Goal: Find specific page/section: Find specific page/section

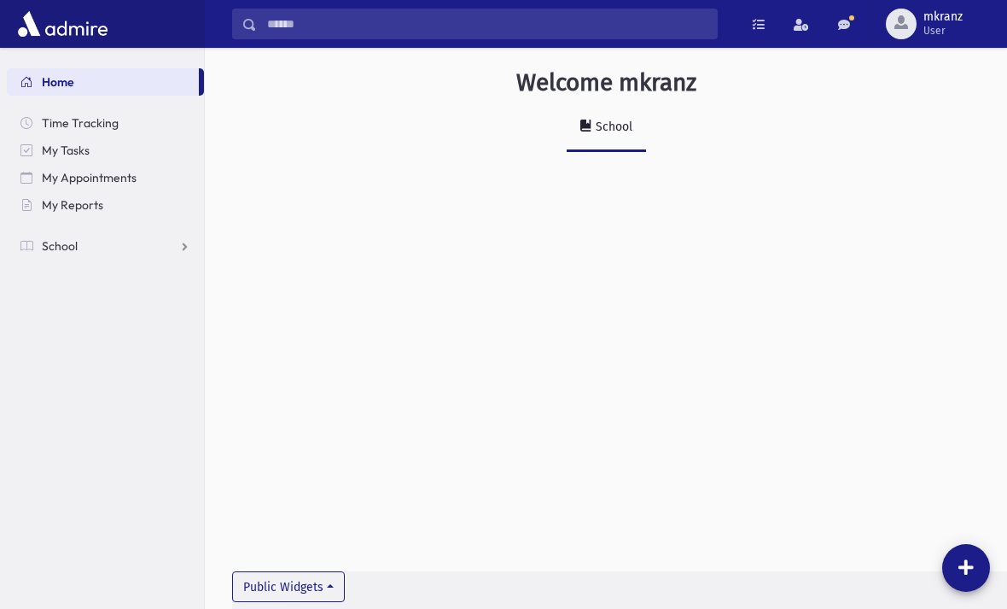
click at [618, 130] on div "School" at bounding box center [612, 127] width 40 height 15
click at [620, 124] on div "School" at bounding box center [612, 127] width 40 height 15
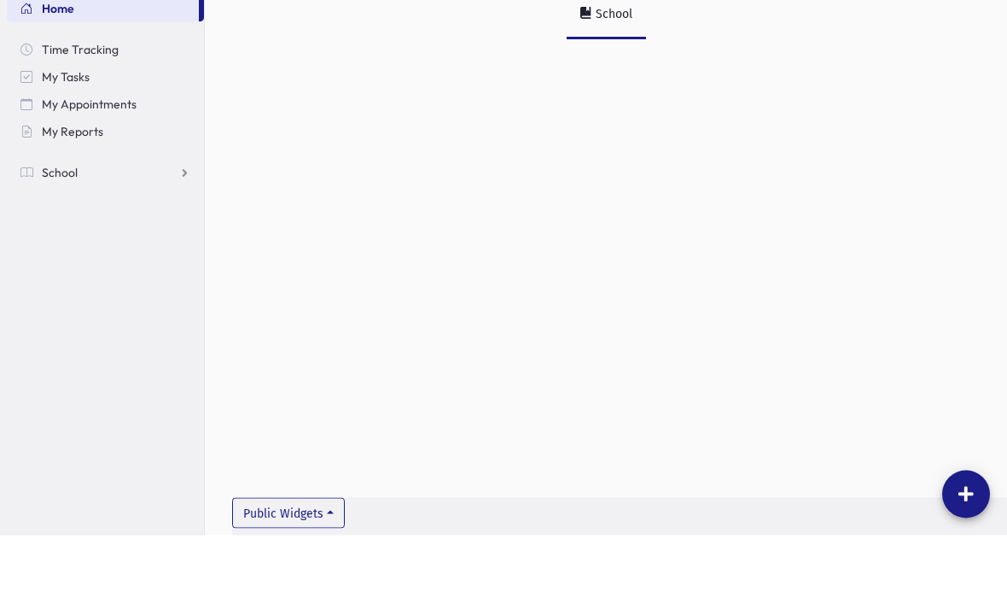
scroll to position [38, 0]
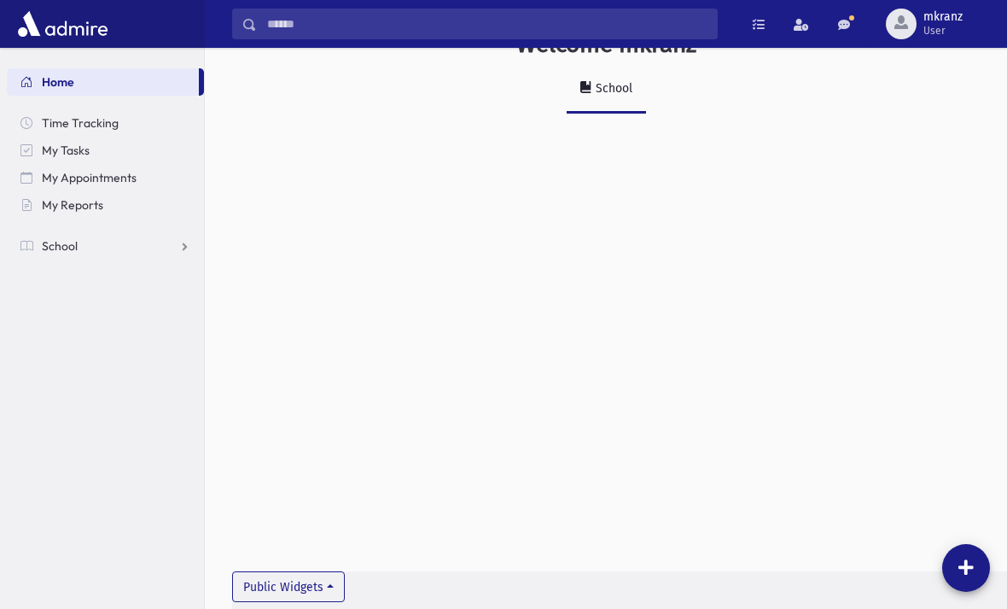
click at [56, 249] on span "School" at bounding box center [60, 245] width 36 height 15
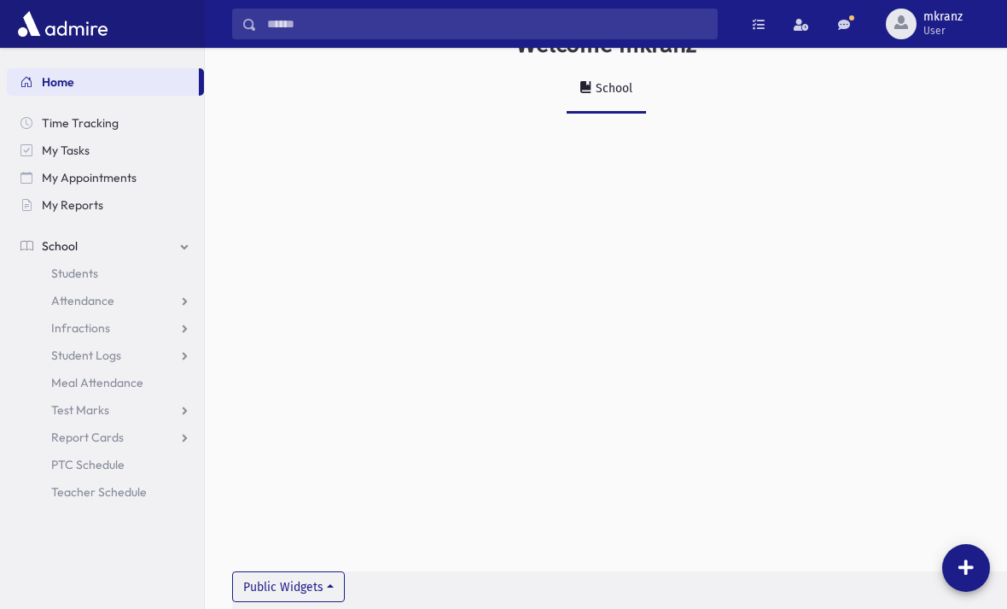
click at [55, 276] on span "Students" at bounding box center [74, 272] width 47 height 15
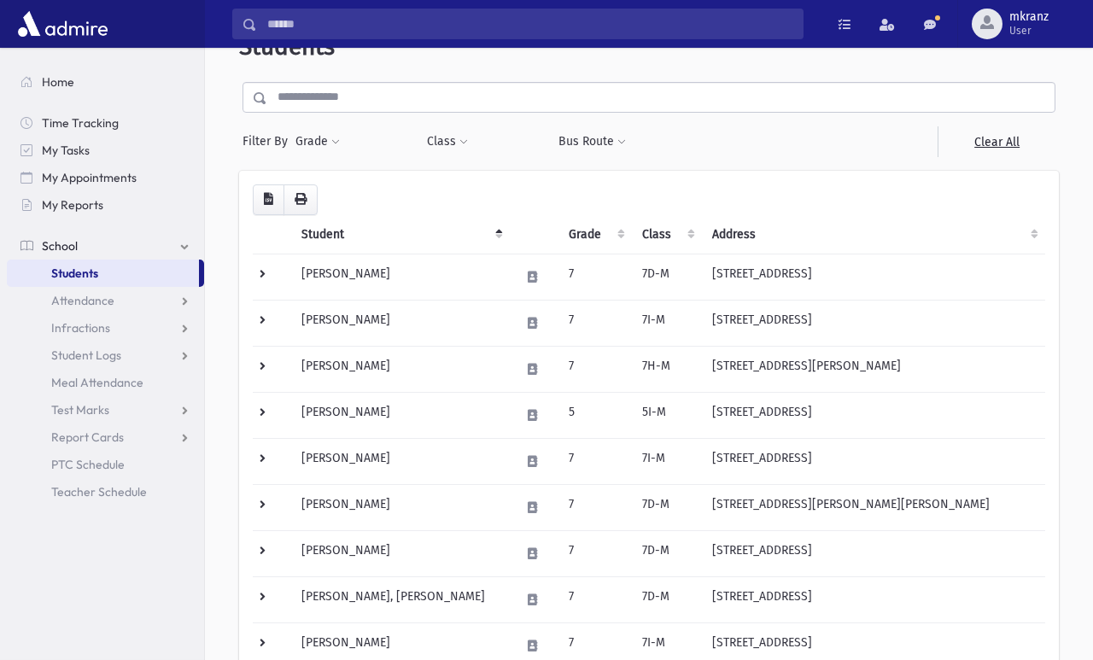
scroll to position [44, 0]
click at [46, 242] on span "School" at bounding box center [60, 245] width 36 height 15
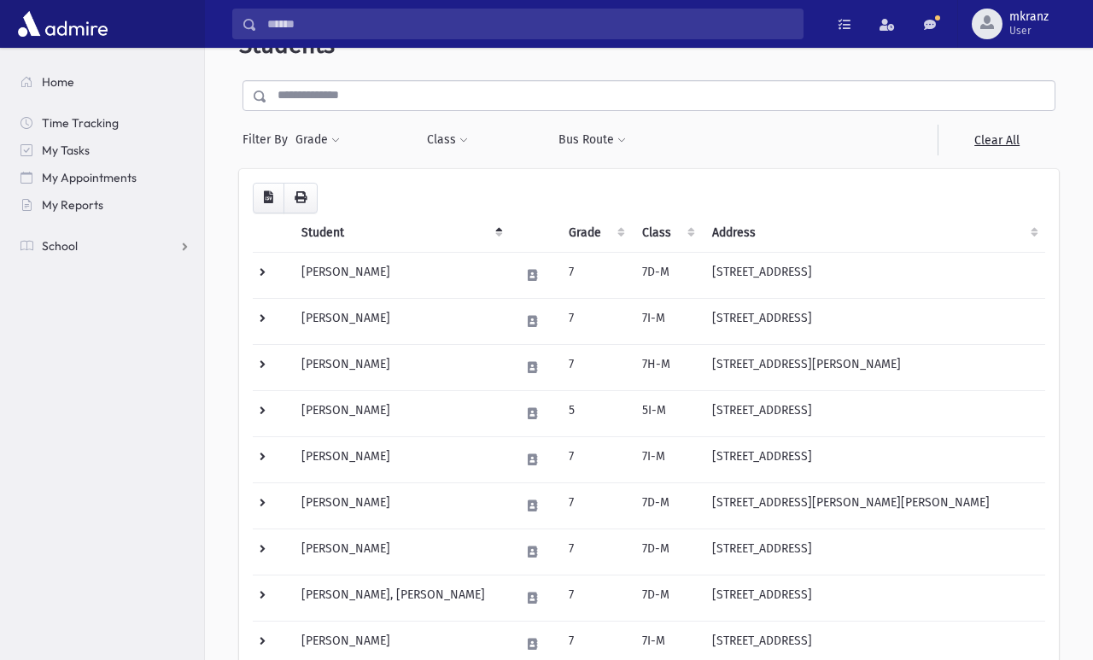
click at [38, 236] on link "School" at bounding box center [105, 245] width 197 height 27
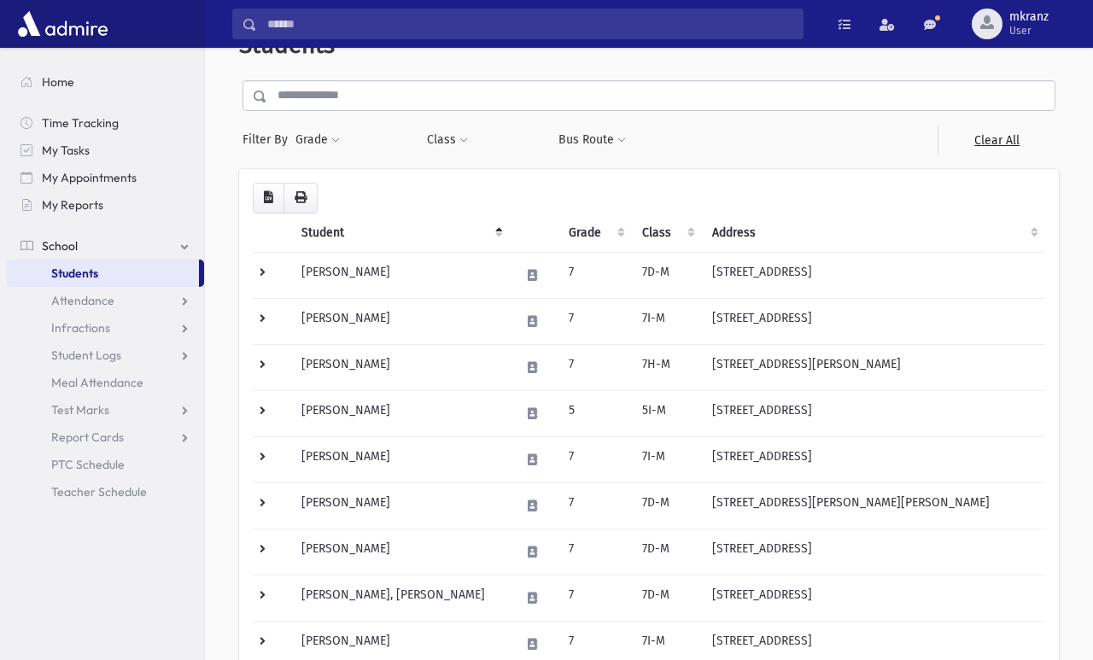
click at [94, 435] on span "Report Cards" at bounding box center [87, 436] width 73 height 15
click at [78, 457] on span "Entry" at bounding box center [79, 464] width 29 height 15
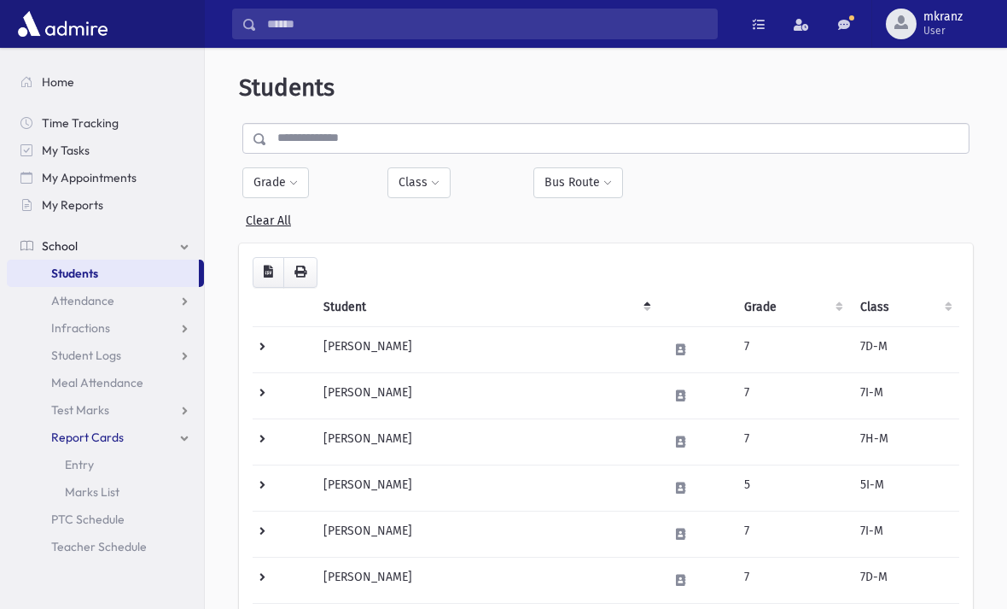
scroll to position [0, 0]
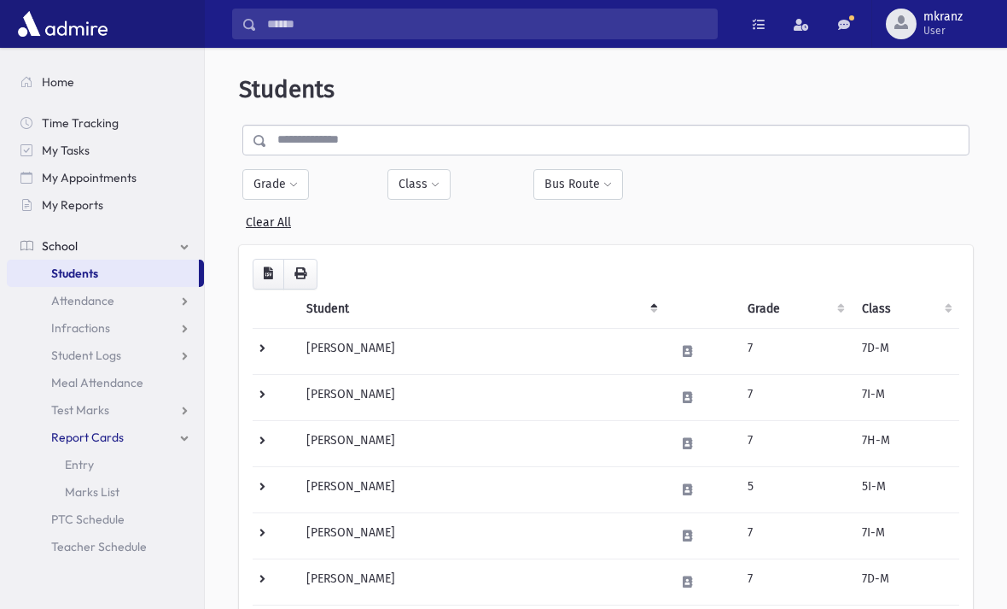
click at [54, 79] on span "Home" at bounding box center [58, 81] width 32 height 15
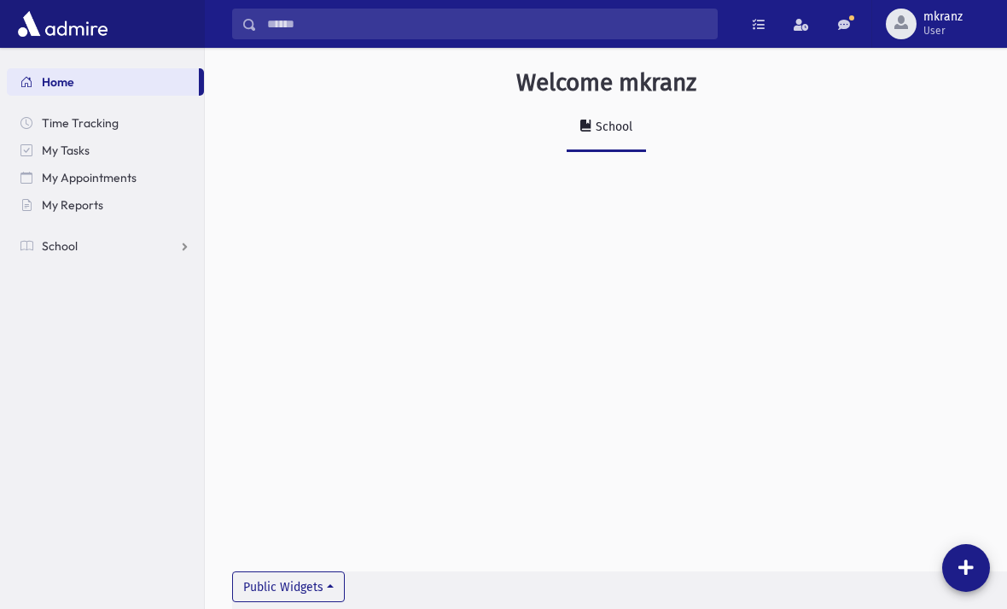
click at [64, 80] on span "Home" at bounding box center [58, 81] width 32 height 15
click at [948, 15] on span "mkranz" at bounding box center [943, 17] width 39 height 14
click at [966, 564] on icon at bounding box center [966, 567] width 15 height 17
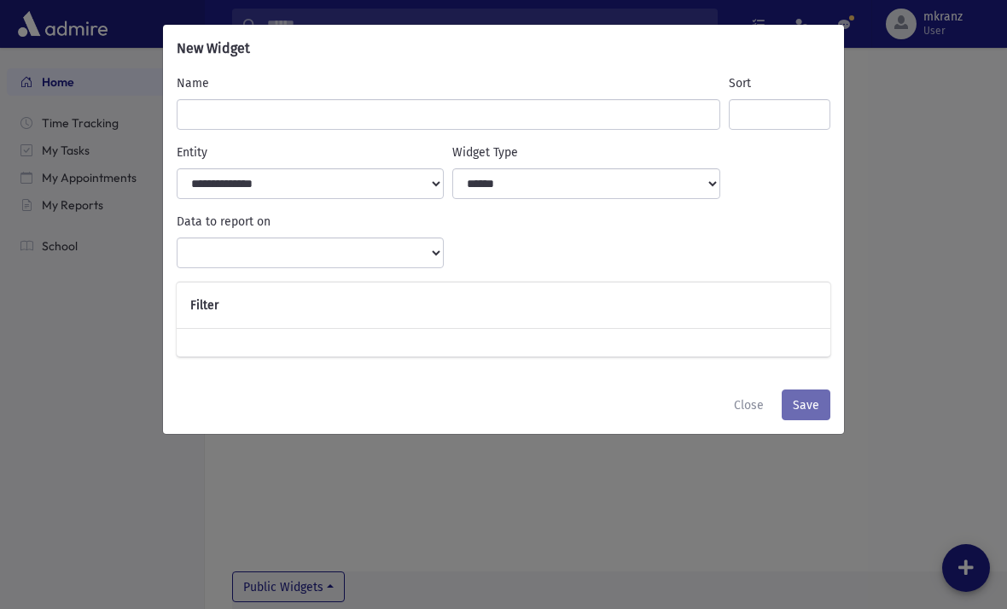
click at [963, 347] on div "**********" at bounding box center [503, 304] width 1007 height 609
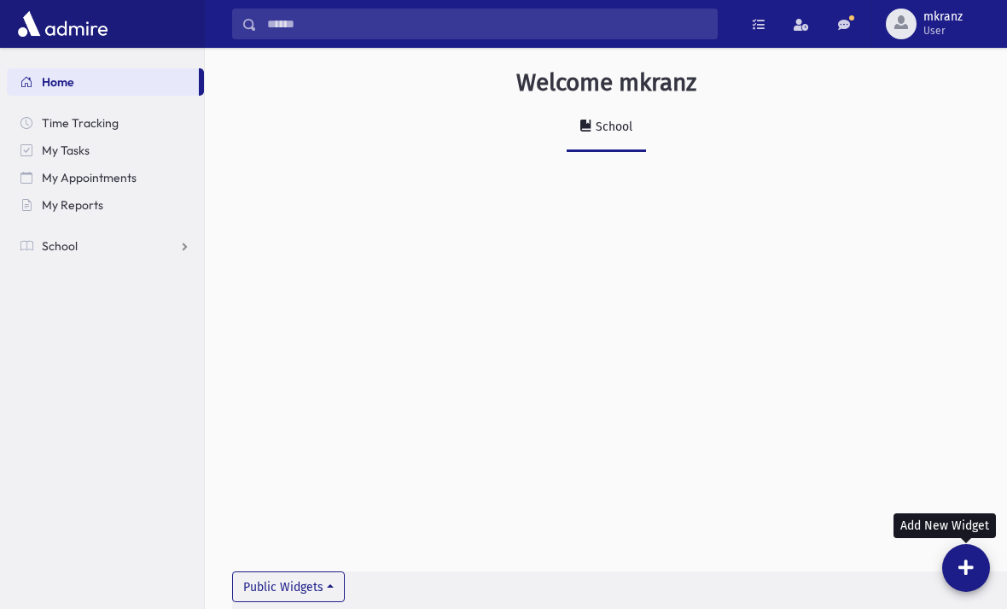
click at [64, 124] on span "Time Tracking" at bounding box center [80, 122] width 77 height 15
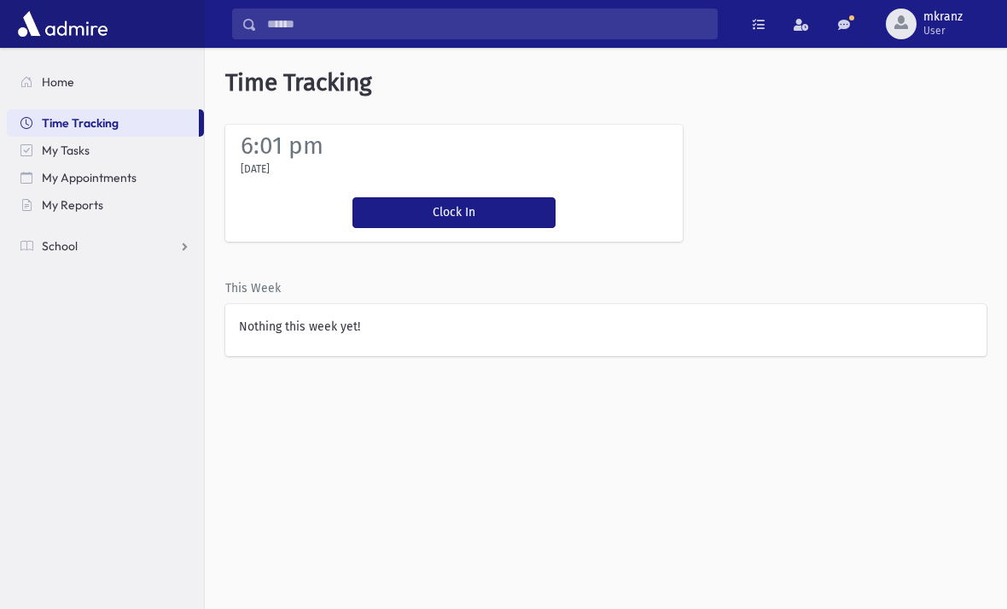
click at [56, 154] on span "My Tasks" at bounding box center [66, 150] width 48 height 15
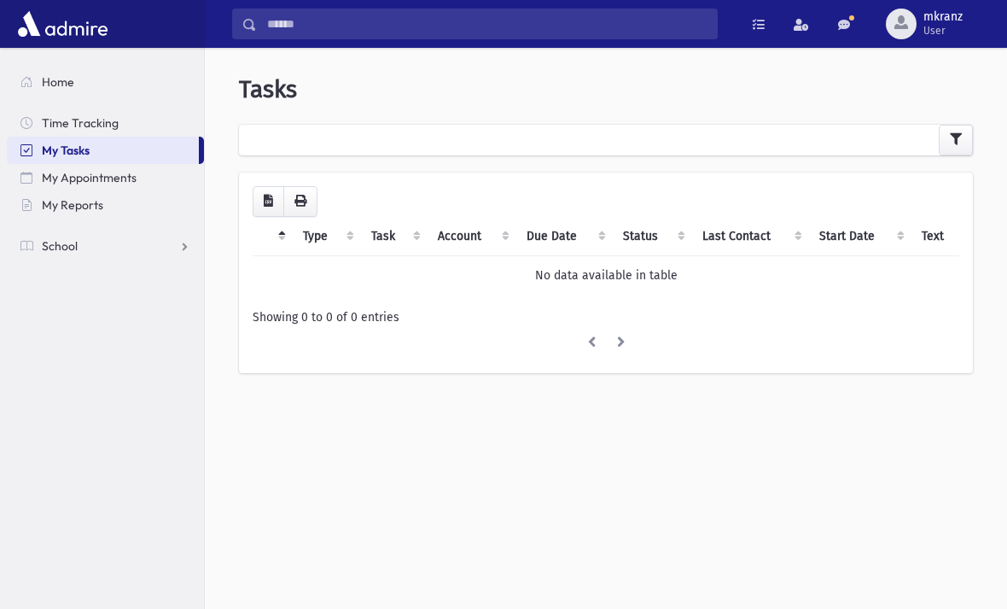
click at [52, 183] on span "My Appointments" at bounding box center [89, 177] width 95 height 15
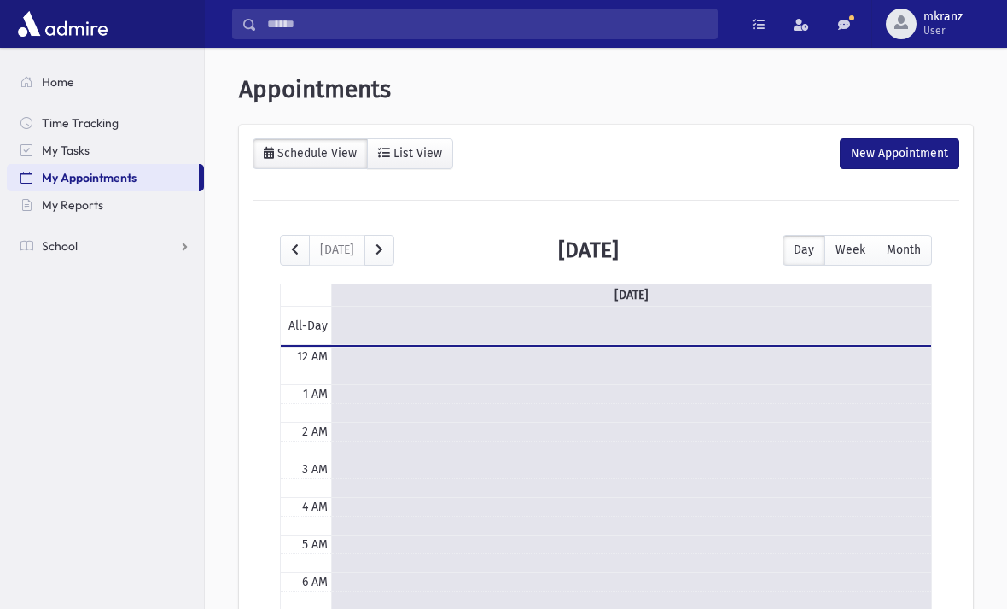
scroll to position [226, 0]
click at [52, 210] on span "My Reports" at bounding box center [72, 204] width 61 height 15
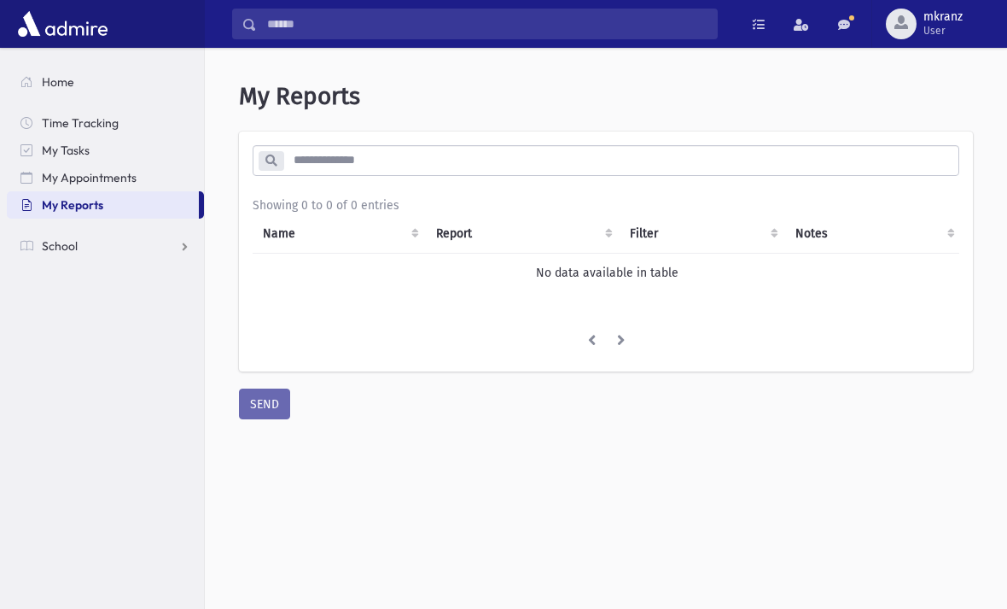
click at [52, 240] on span "School" at bounding box center [60, 245] width 36 height 15
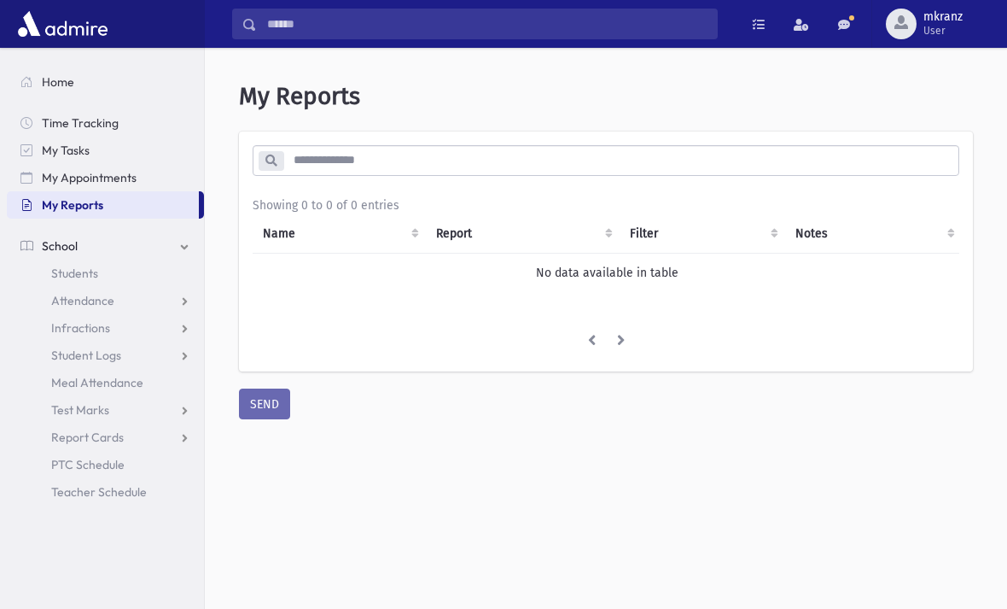
click at [67, 300] on span "Attendance" at bounding box center [82, 300] width 63 height 15
click at [73, 324] on span "Entry" at bounding box center [79, 327] width 29 height 15
click at [69, 349] on span "List" at bounding box center [74, 354] width 19 height 15
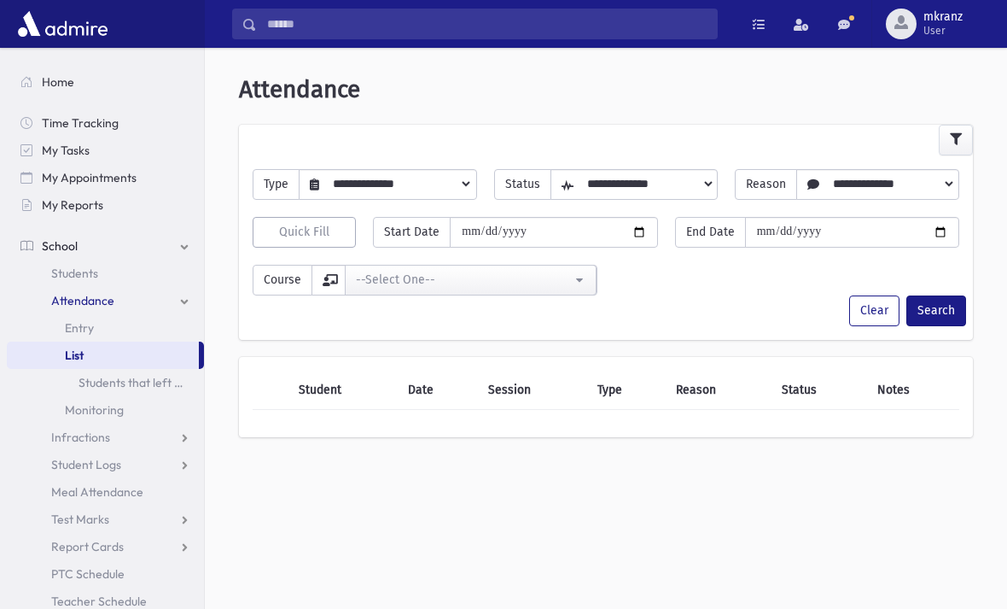
scroll to position [23, 0]
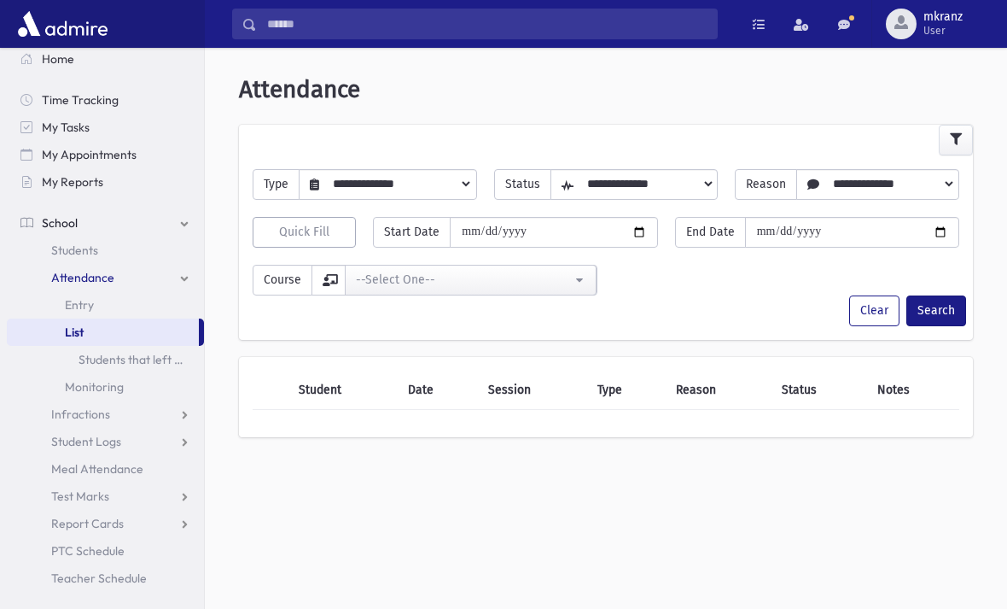
click at [40, 222] on link "School" at bounding box center [105, 222] width 197 height 27
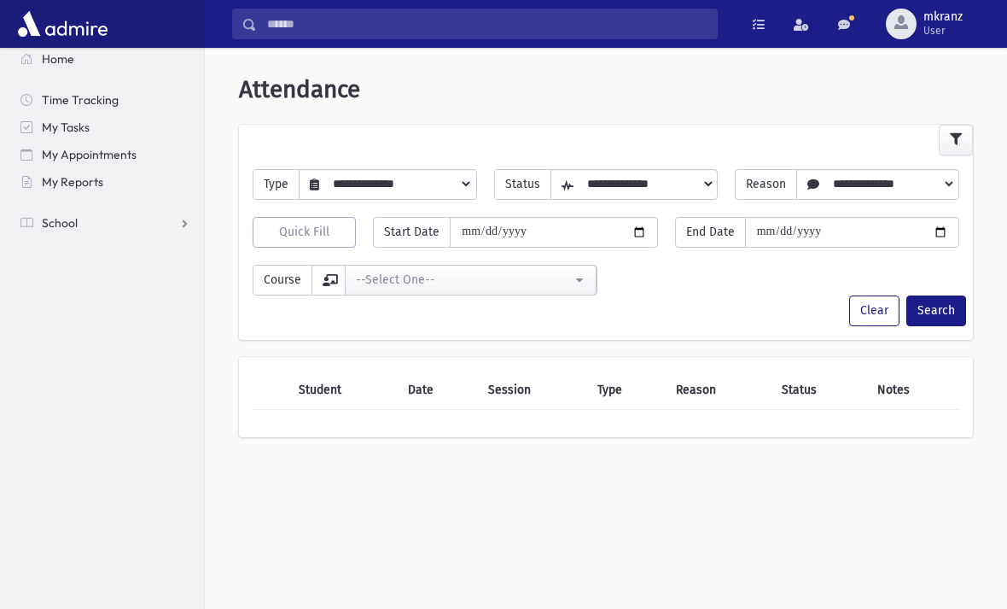
scroll to position [0, 0]
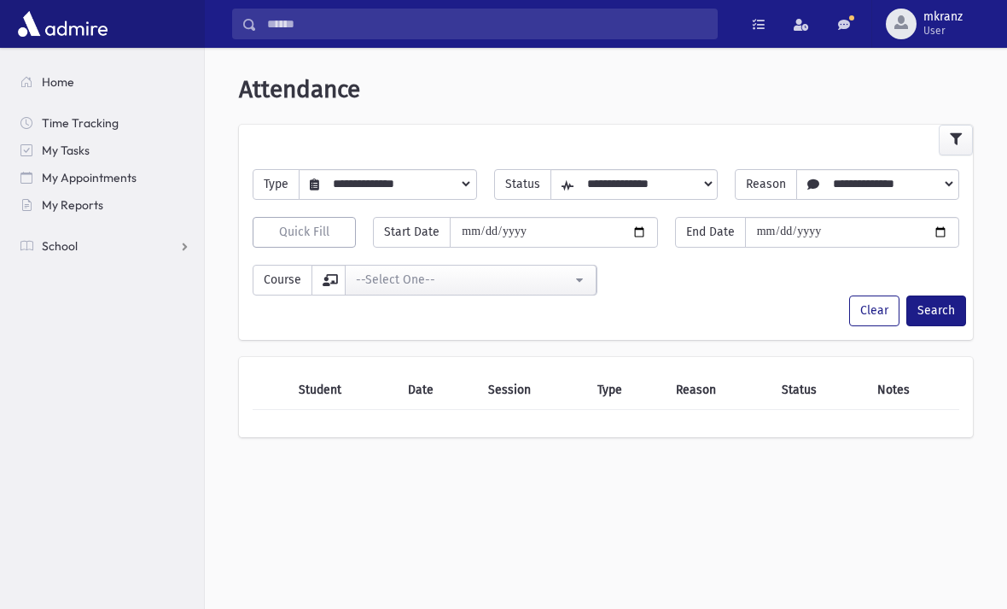
click at [60, 243] on span "School" at bounding box center [60, 245] width 36 height 15
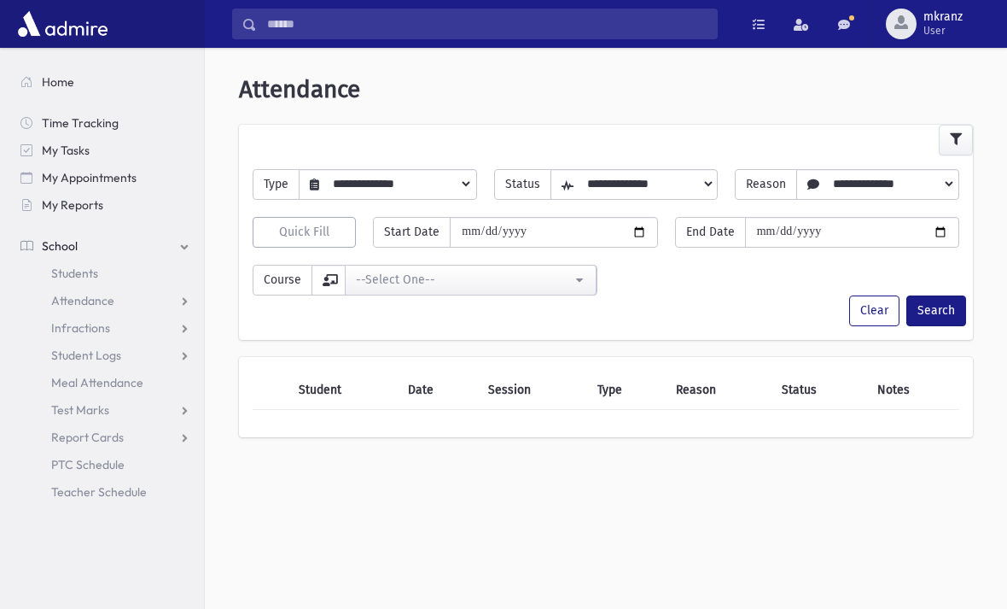
click at [78, 276] on span "Students" at bounding box center [74, 272] width 47 height 15
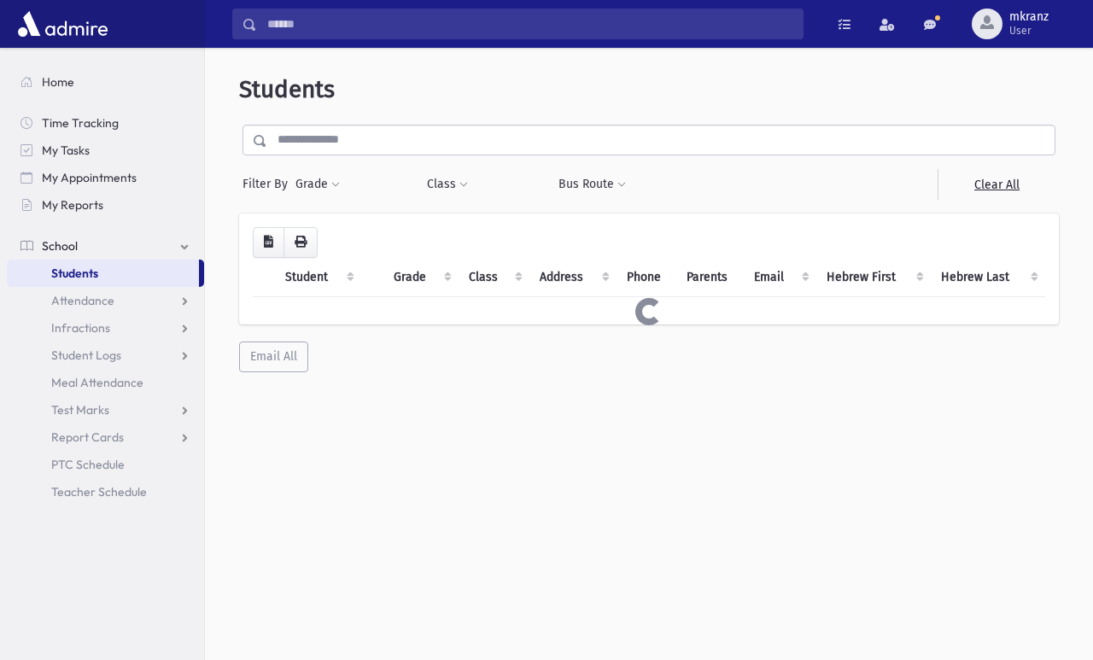
scroll to position [8, 0]
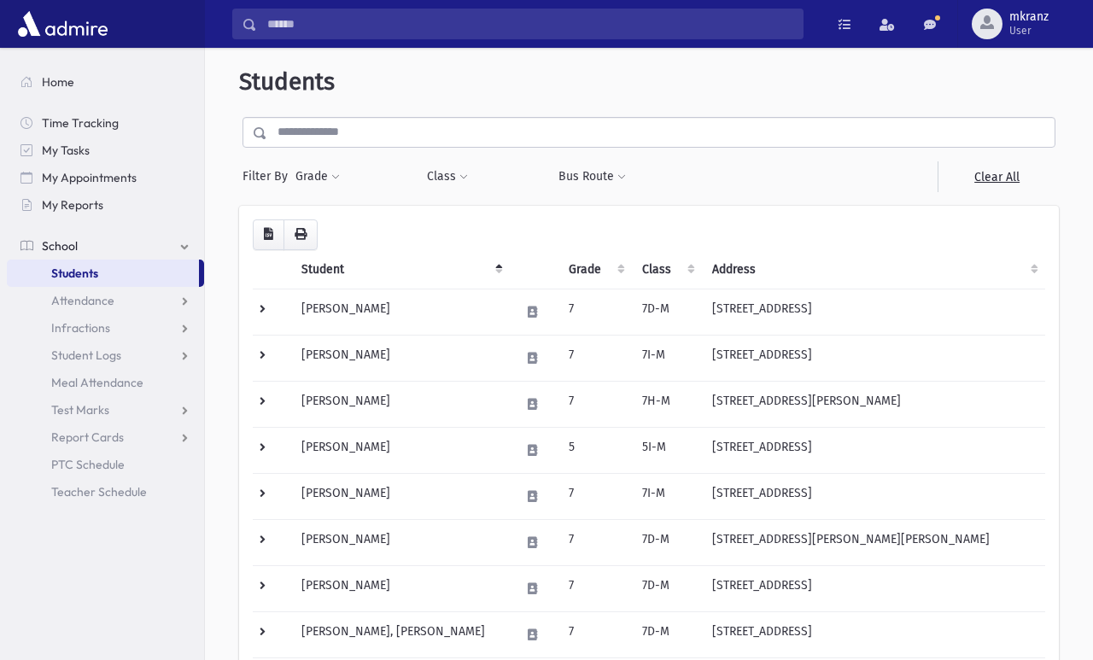
click at [43, 87] on span "Home" at bounding box center [58, 81] width 32 height 15
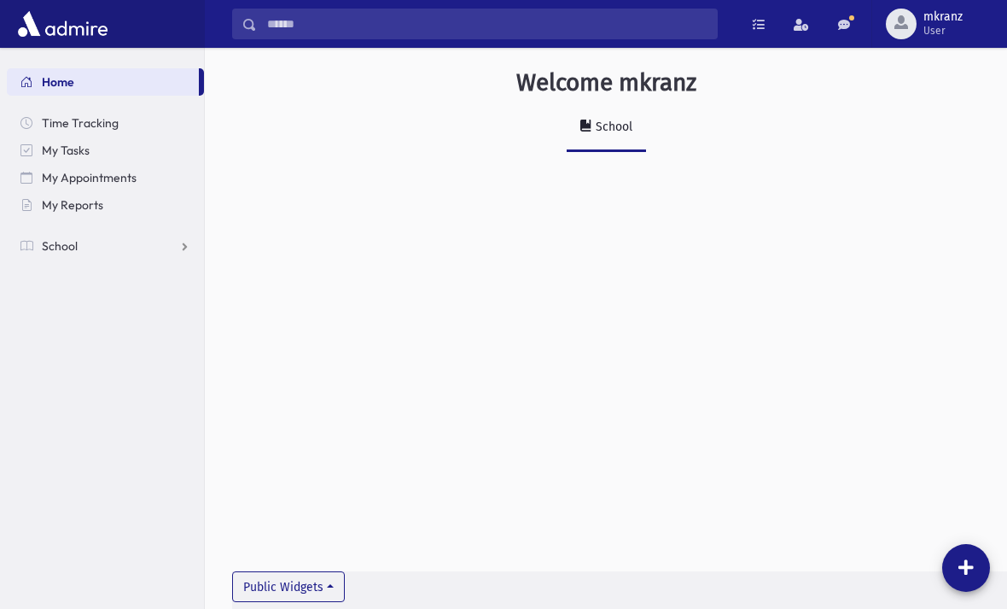
click at [615, 131] on div "School" at bounding box center [612, 127] width 40 height 15
click at [612, 131] on div "School" at bounding box center [612, 127] width 40 height 15
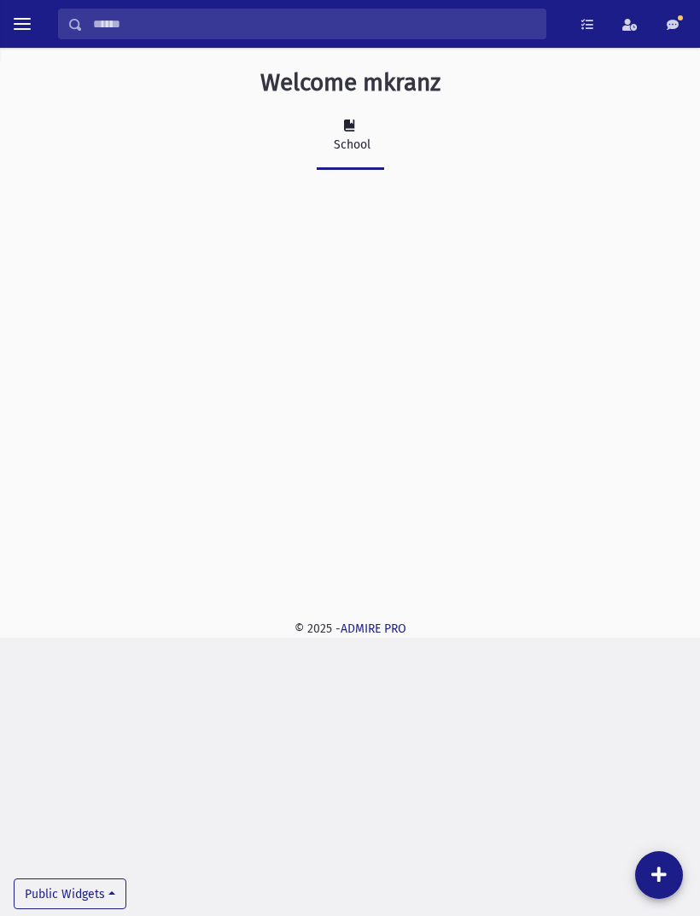
click at [388, 608] on link "ADMIRE PRO" at bounding box center [374, 628] width 66 height 15
click at [108, 15] on input "Search" at bounding box center [314, 24] width 463 height 31
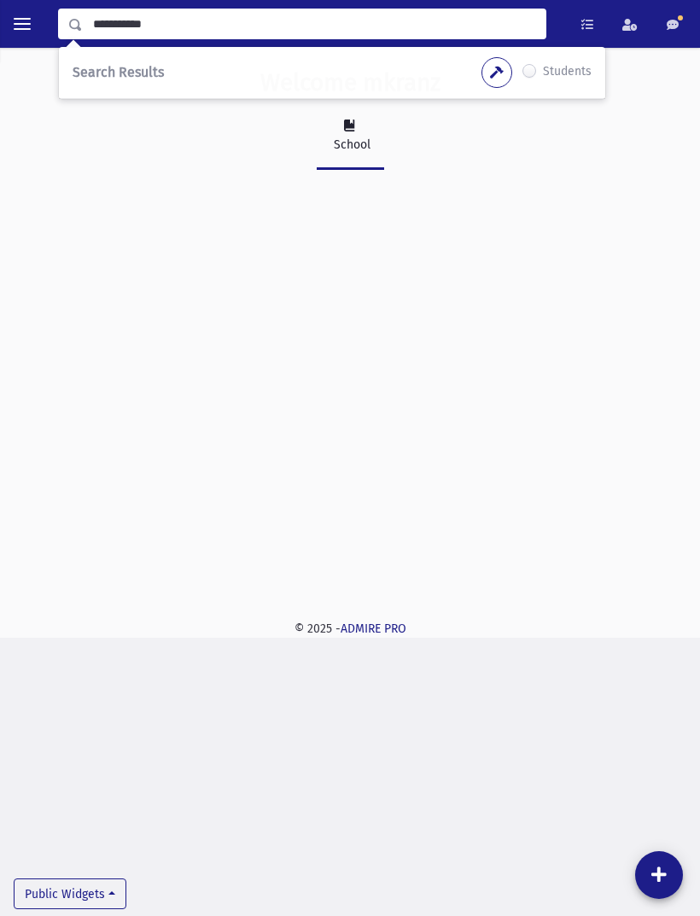
type input "**********"
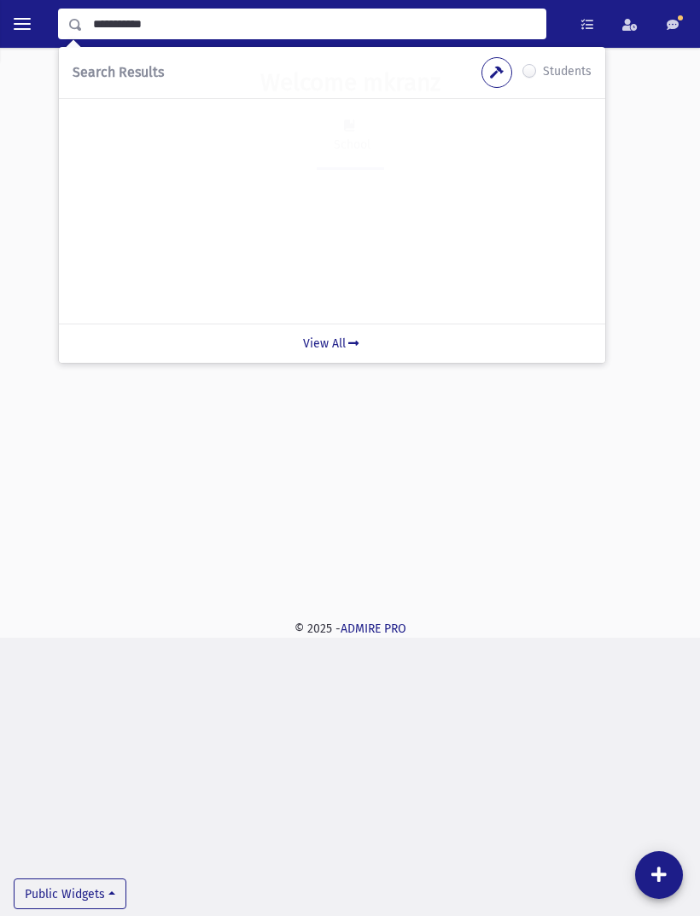
click at [315, 351] on link "View All" at bounding box center [332, 343] width 546 height 39
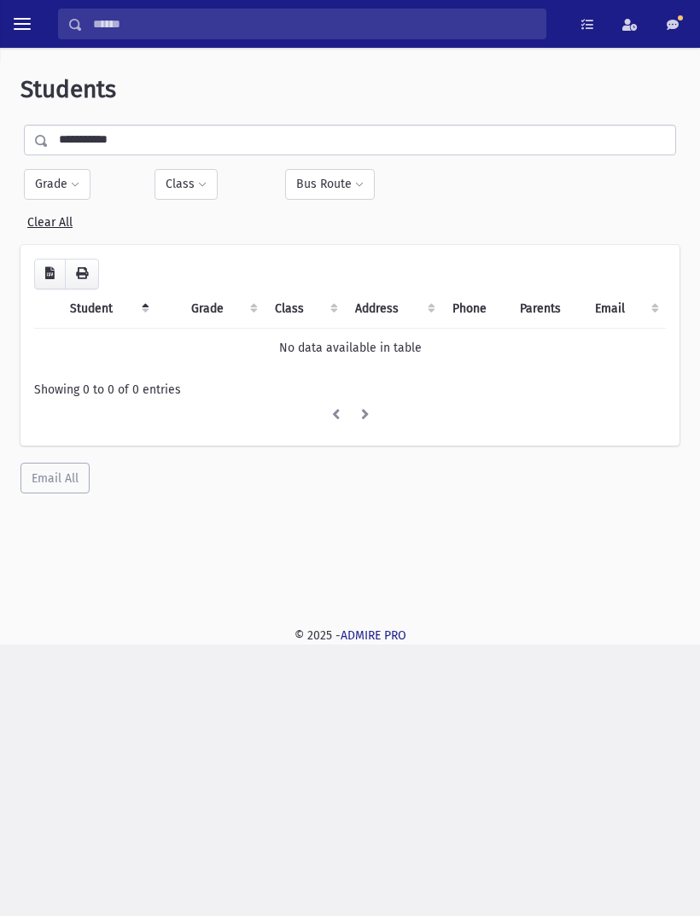
click at [60, 178] on button "Grade" at bounding box center [57, 184] width 67 height 31
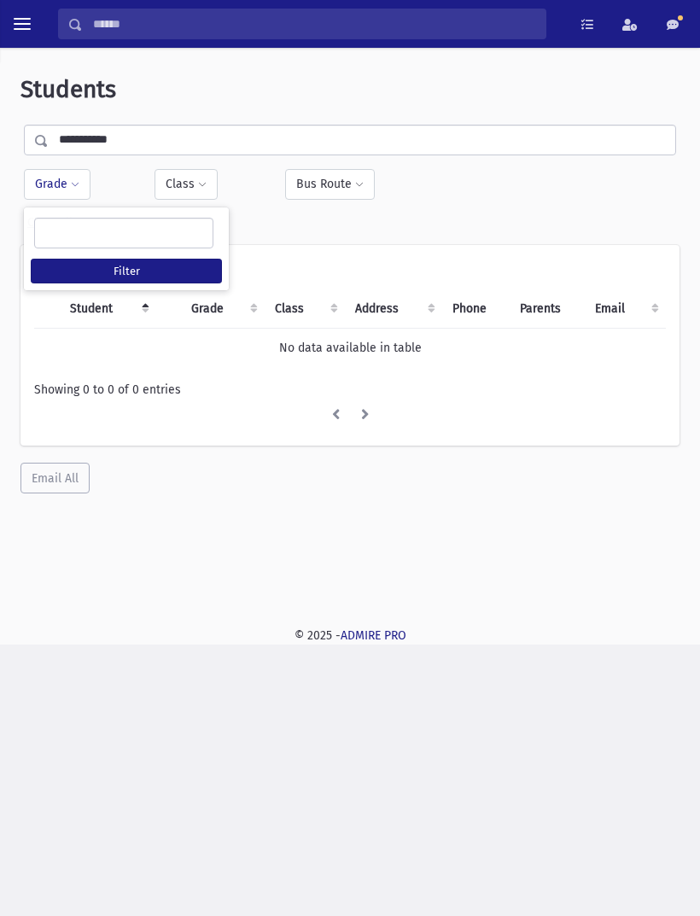
click at [138, 227] on ul at bounding box center [124, 232] width 178 height 26
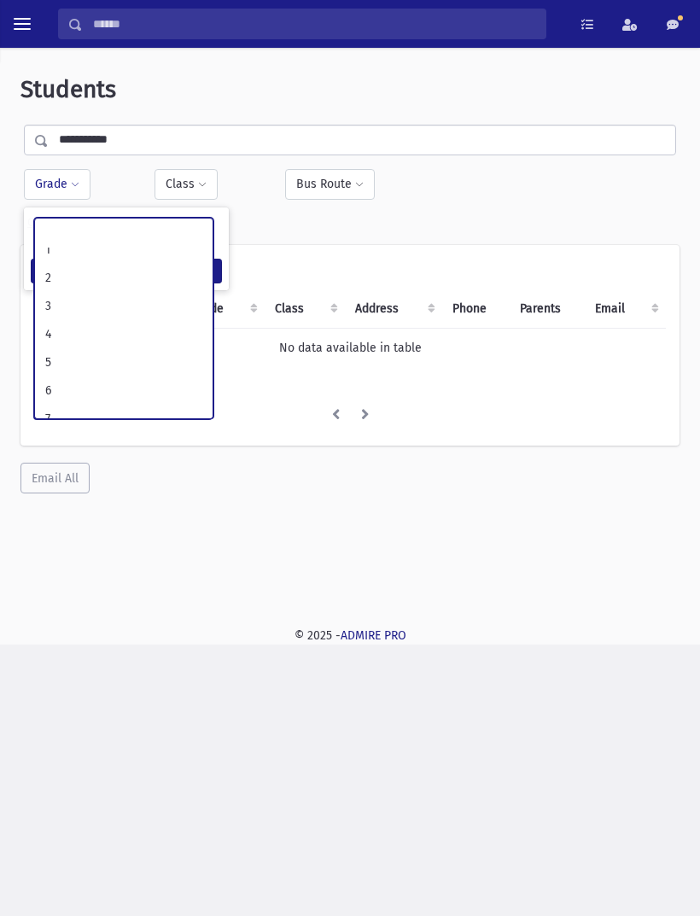
scroll to position [67, 0]
select select "*"
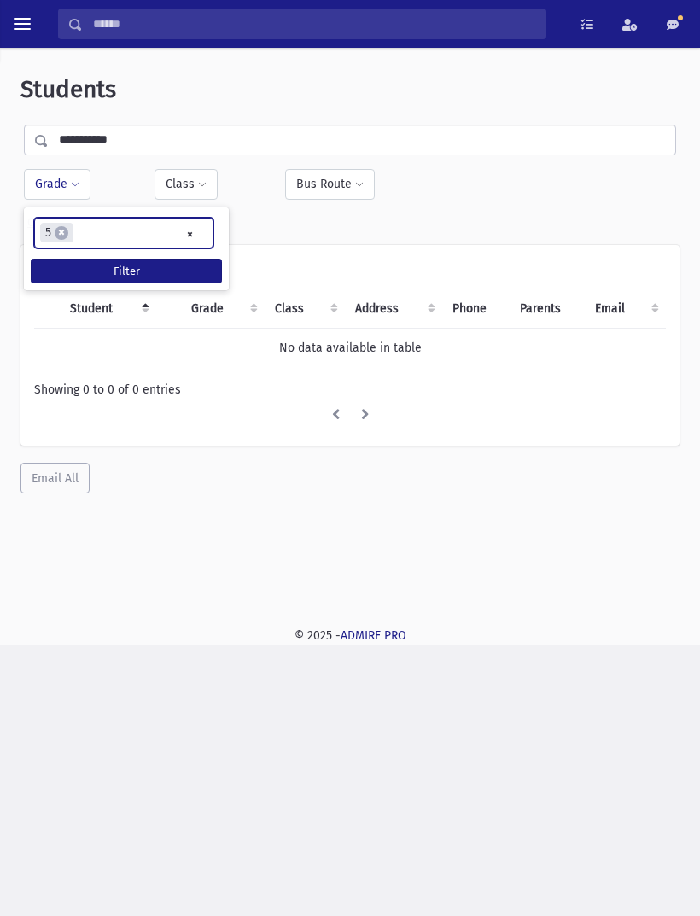
click at [183, 277] on button "Filter" at bounding box center [126, 271] width 191 height 25
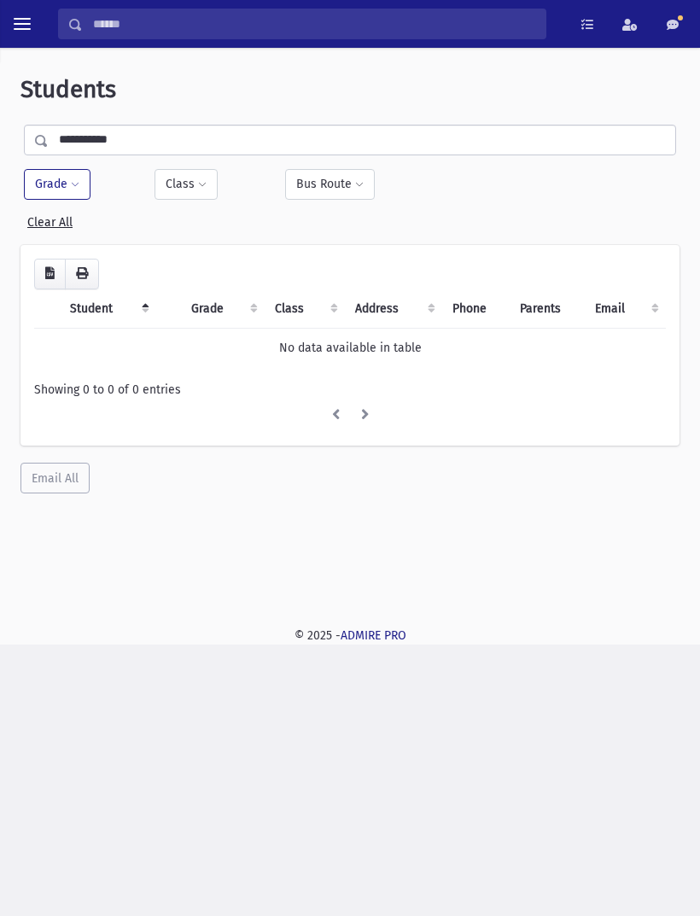
click at [281, 300] on th "Class" at bounding box center [304, 308] width 79 height 39
click at [289, 310] on th "Class" at bounding box center [304, 308] width 79 height 39
click at [87, 140] on input "**********" at bounding box center [362, 140] width 627 height 31
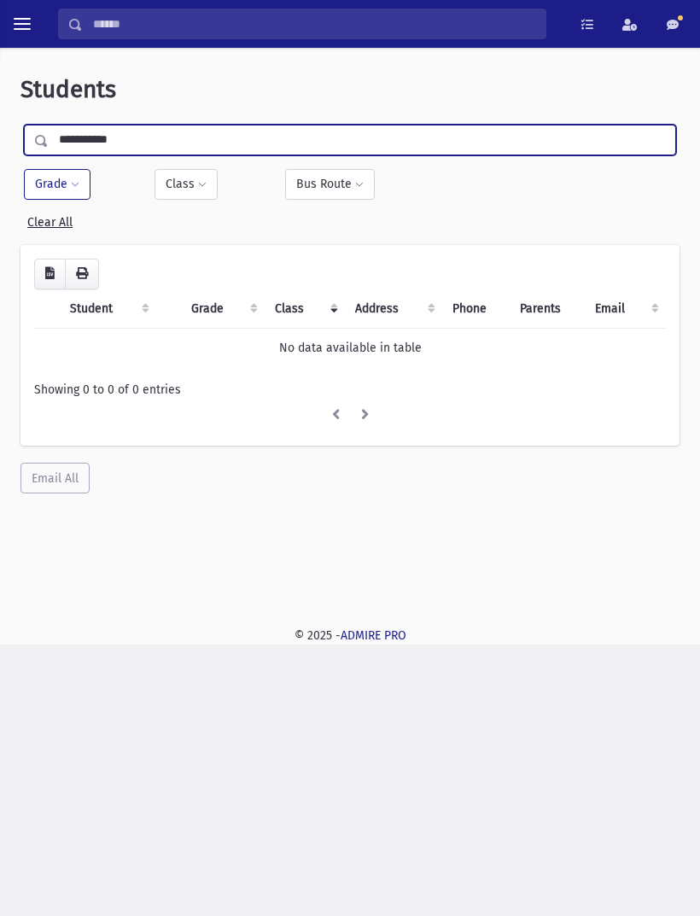
click at [127, 144] on input "**********" at bounding box center [362, 140] width 627 height 31
click at [123, 142] on input "**********" at bounding box center [362, 140] width 627 height 31
type input "**********"
click at [55, 134] on input "submit" at bounding box center [44, 136] width 48 height 23
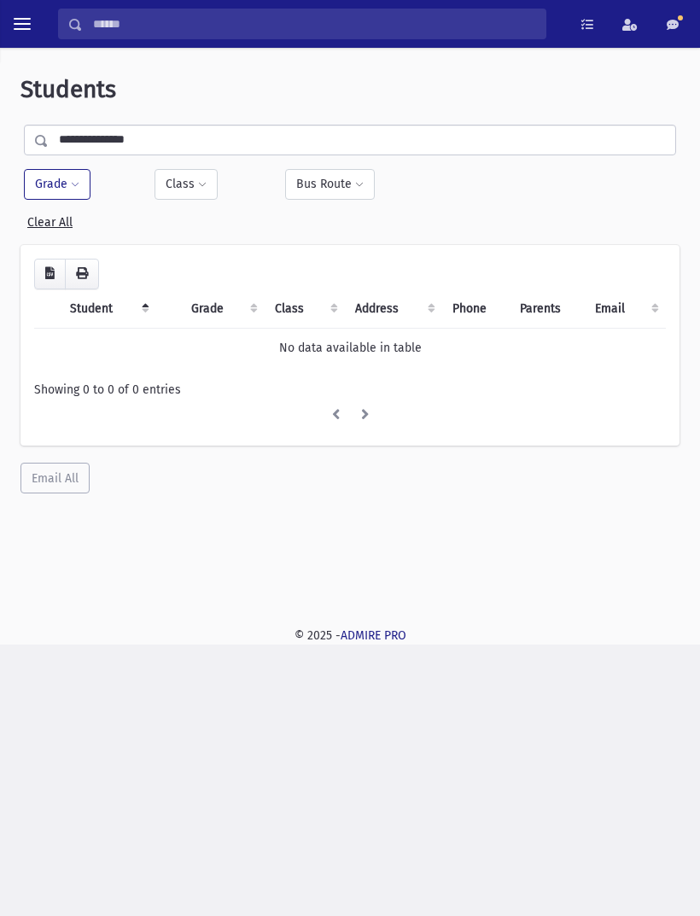
click at [66, 176] on button "Grade" at bounding box center [57, 184] width 67 height 31
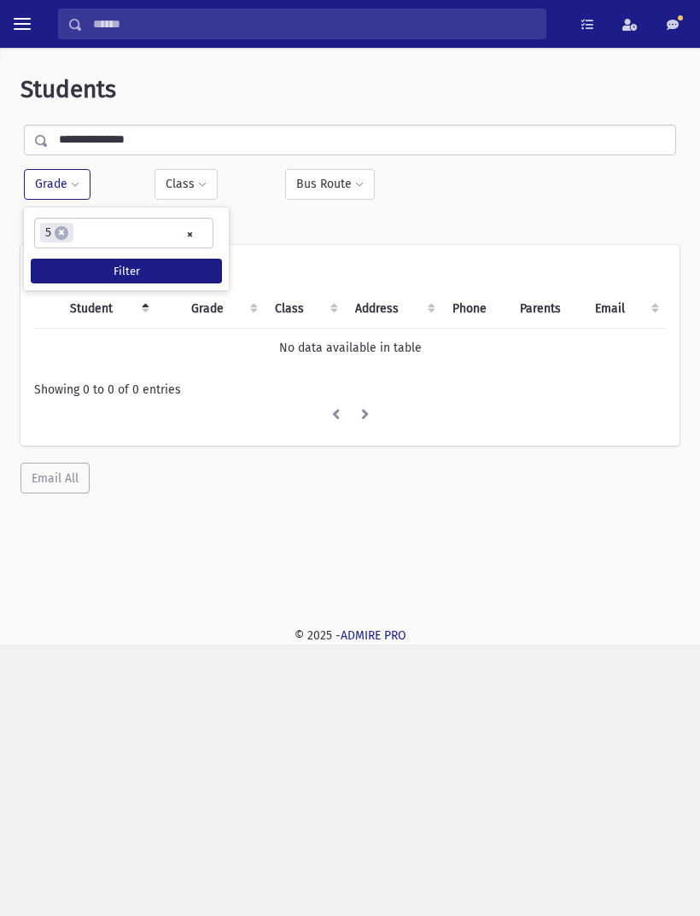
click at [167, 265] on button "Filter" at bounding box center [126, 271] width 191 height 25
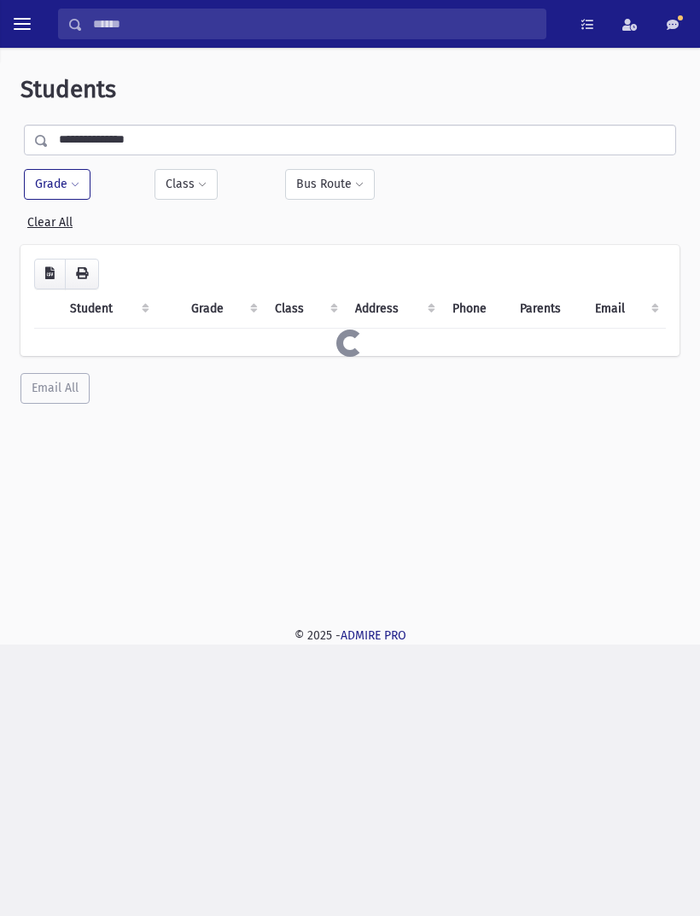
click at [184, 229] on div "Filter By Grade * * * * * * * * * * × × 5 Filter Class **** **** **** **** ****…" at bounding box center [350, 200] width 652 height 62
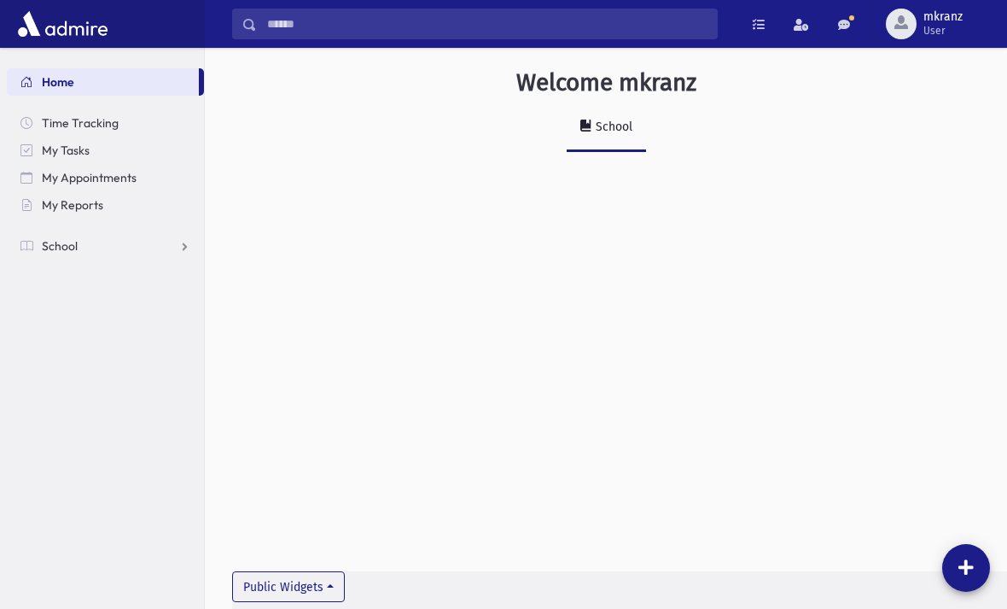
click at [58, 245] on span "School" at bounding box center [60, 245] width 36 height 15
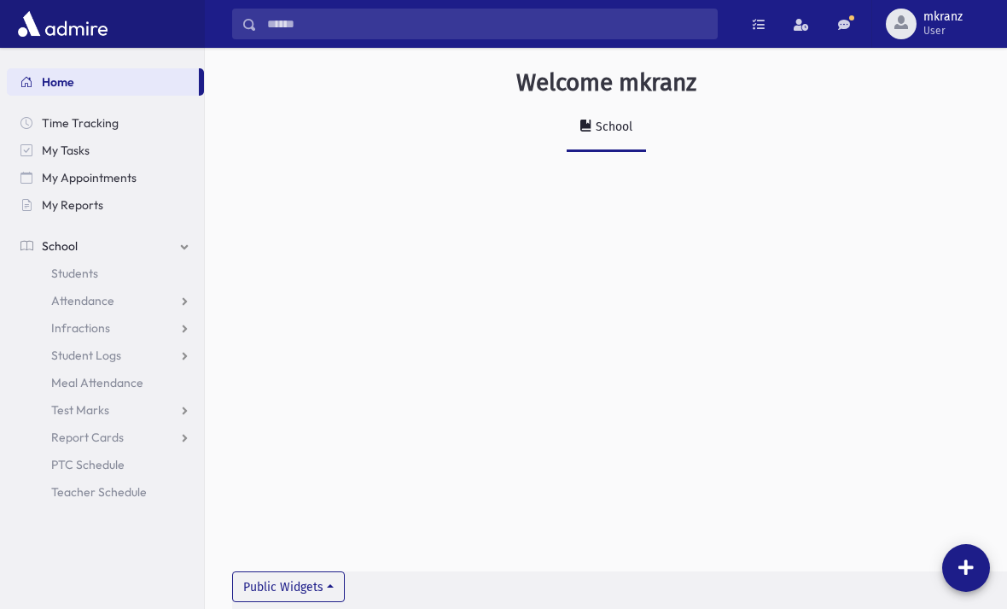
click at [58, 277] on span "Students" at bounding box center [74, 272] width 47 height 15
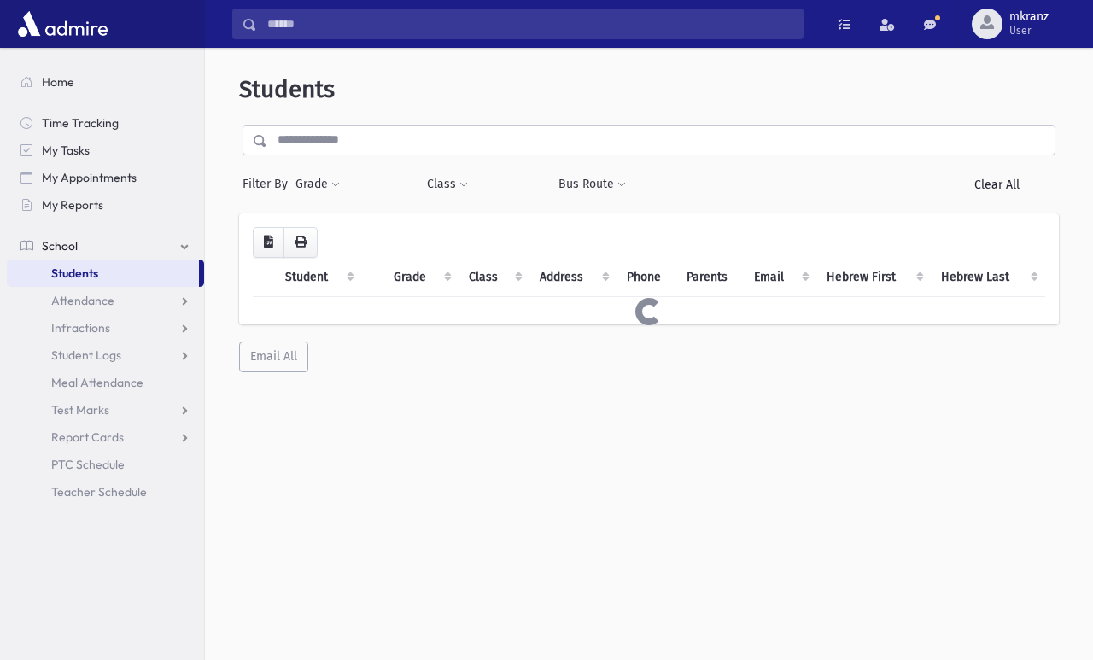
scroll to position [8, 0]
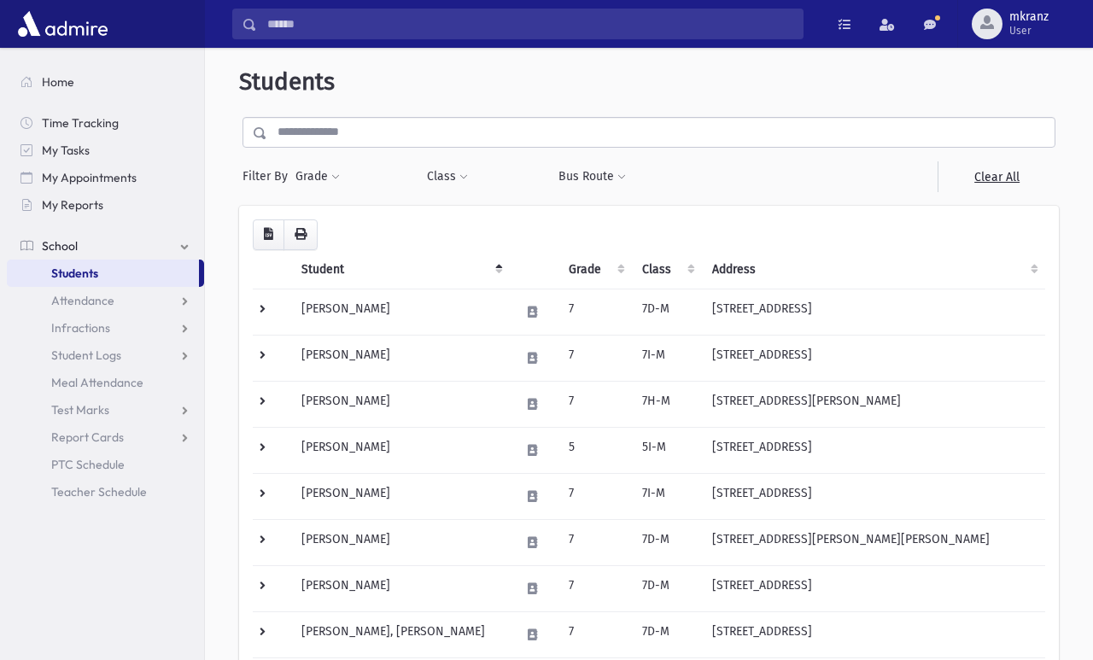
click at [263, 176] on span "Filter By" at bounding box center [268, 176] width 52 height 18
click at [311, 177] on button "Grade" at bounding box center [318, 176] width 46 height 31
click at [342, 230] on ul at bounding box center [395, 224] width 178 height 26
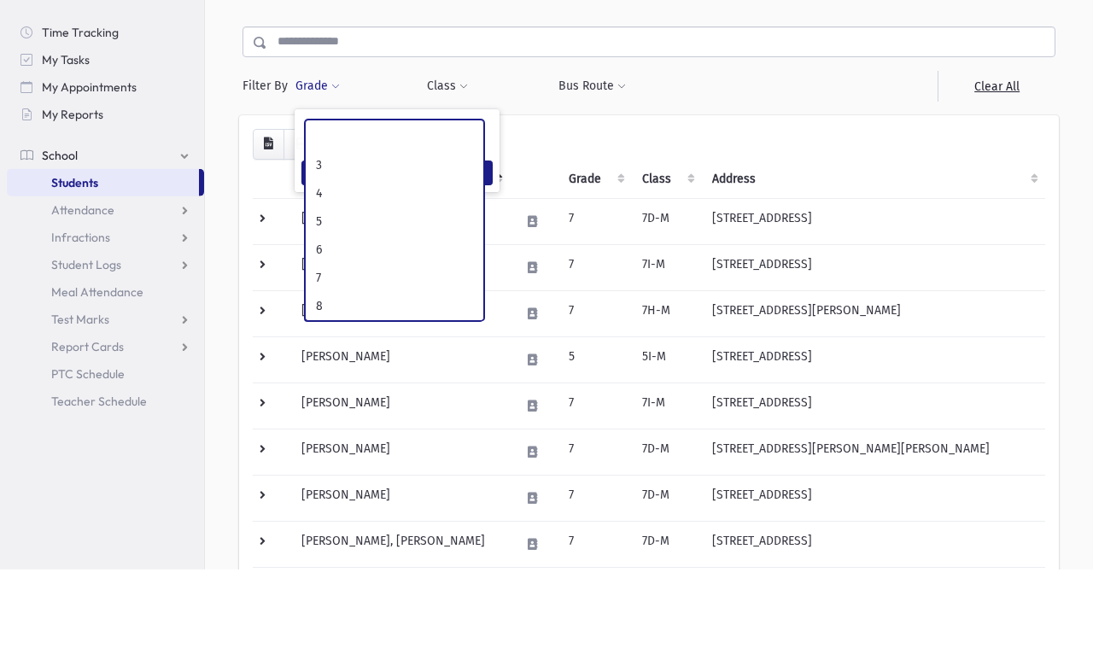
scroll to position [120, 0]
select select "*"
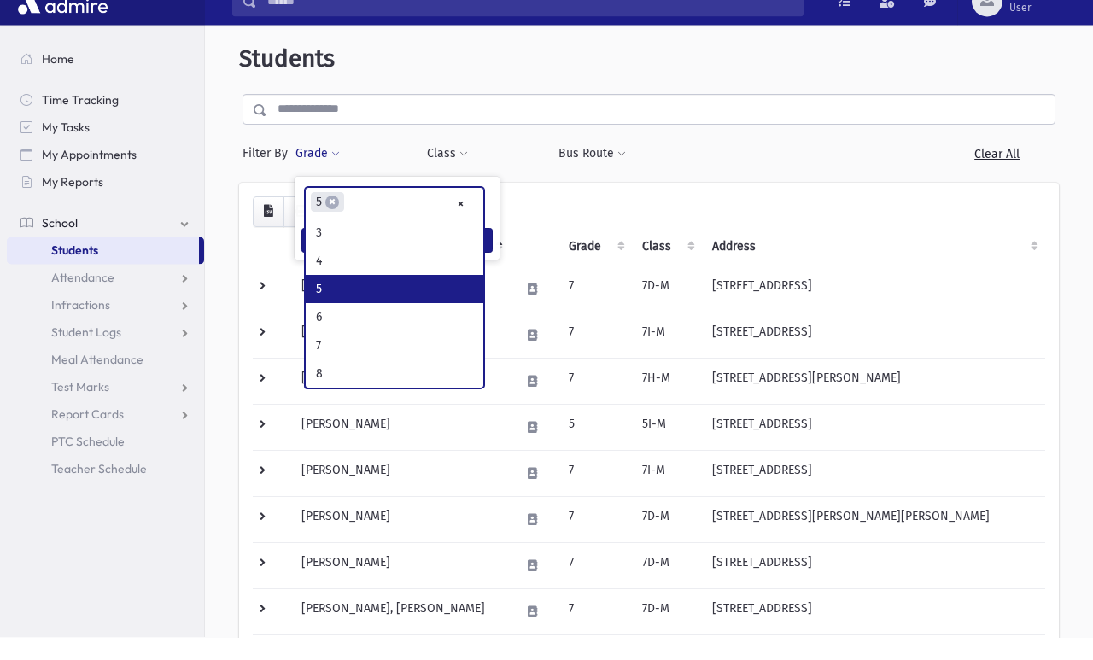
click at [324, 117] on input "text" at bounding box center [660, 132] width 787 height 31
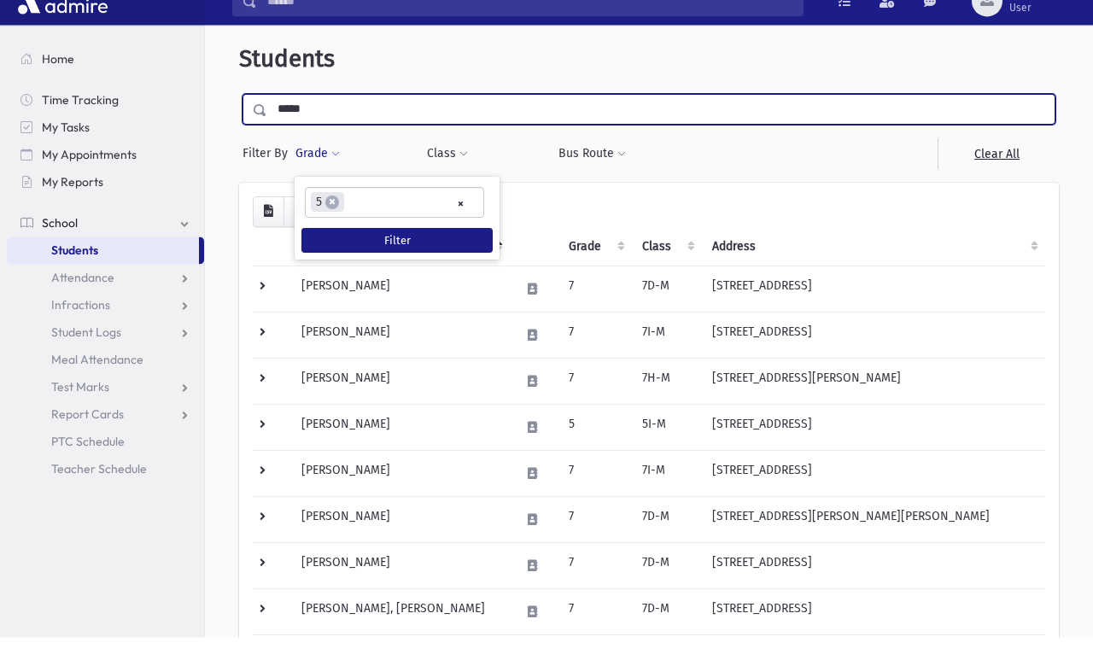
type input "*****"
click at [274, 117] on input "submit" at bounding box center [263, 128] width 48 height 23
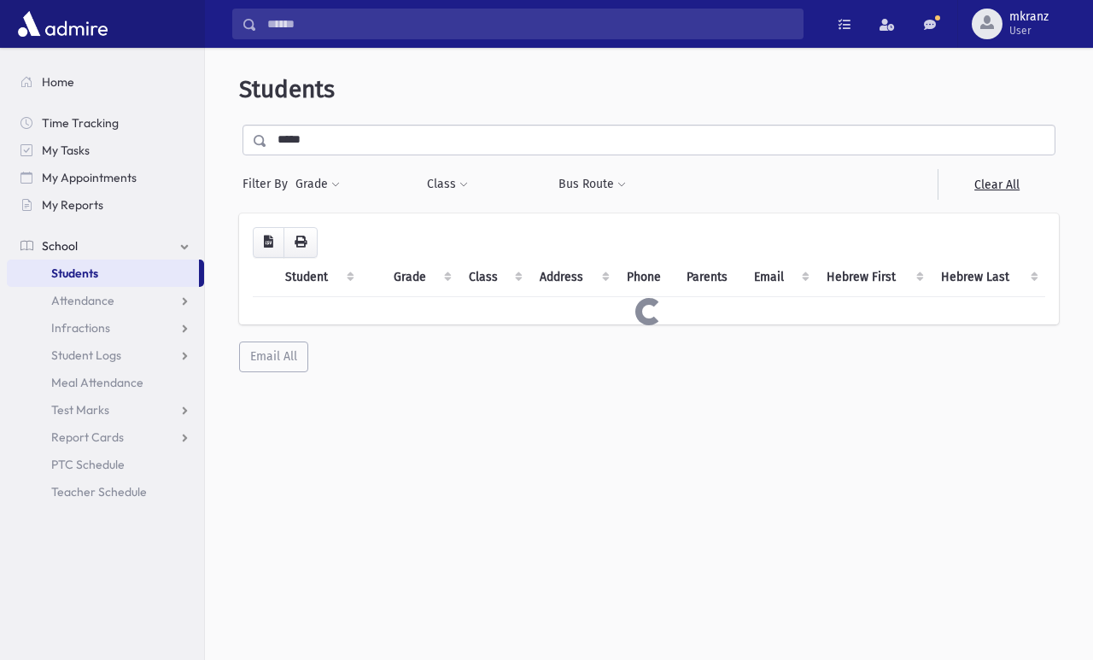
scroll to position [8, 0]
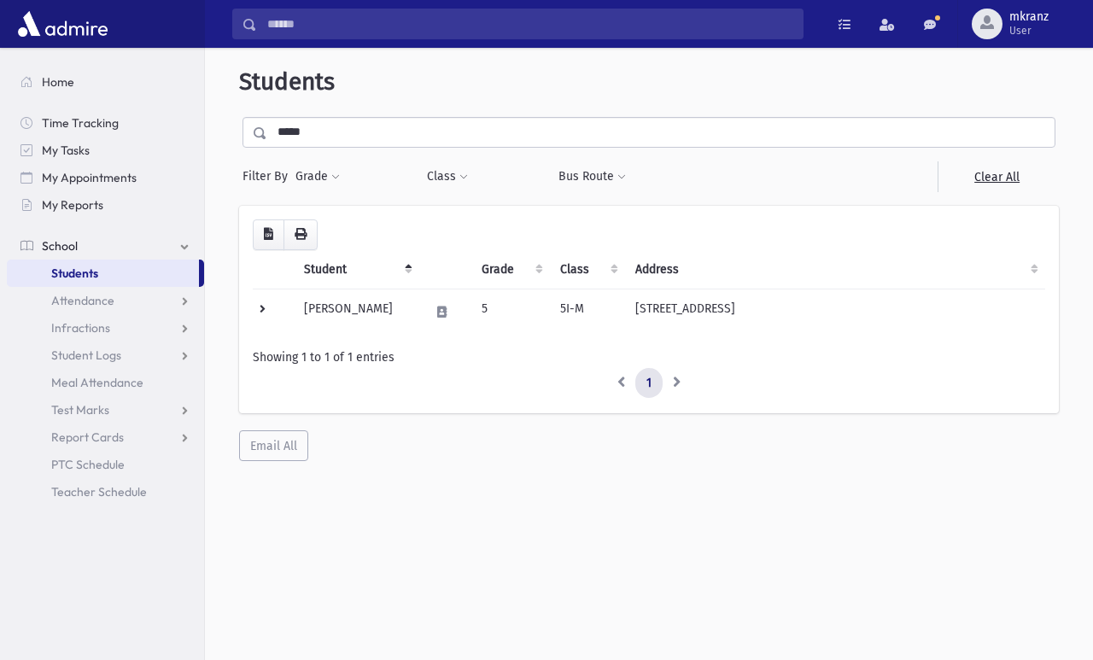
click at [902, 503] on div "Students ***** Filter By Grade * * * * * * * * * * Filter Class **** **** ****" at bounding box center [649, 353] width 888 height 612
click at [656, 384] on link "1" at bounding box center [648, 383] width 27 height 31
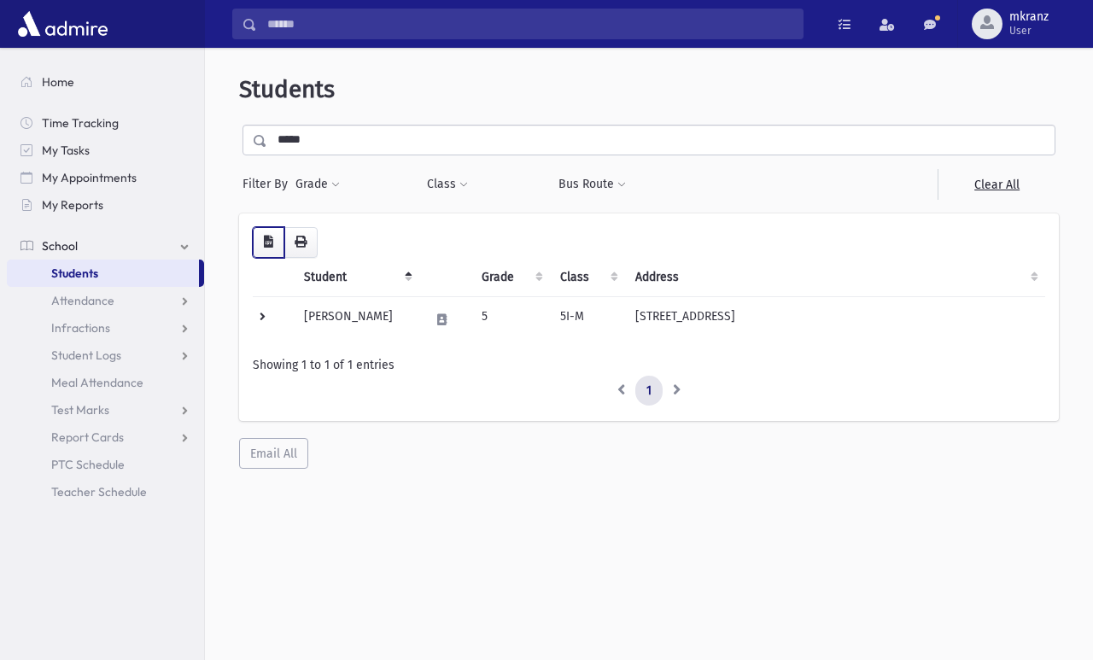
click at [266, 240] on icon "button" at bounding box center [268, 242] width 9 height 12
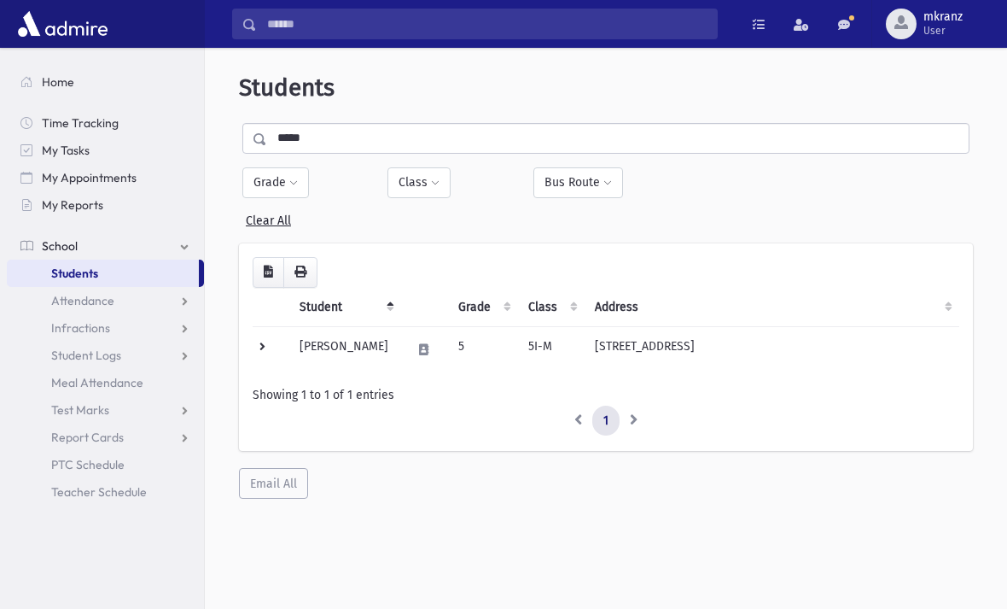
click at [275, 177] on button "Grade" at bounding box center [275, 182] width 67 height 31
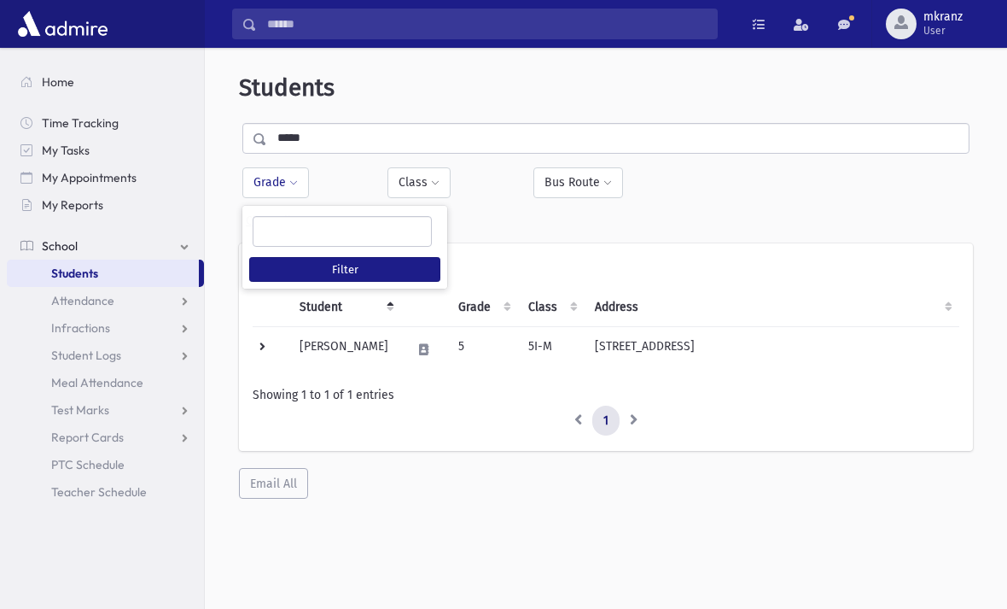
click at [286, 230] on ul at bounding box center [343, 230] width 178 height 26
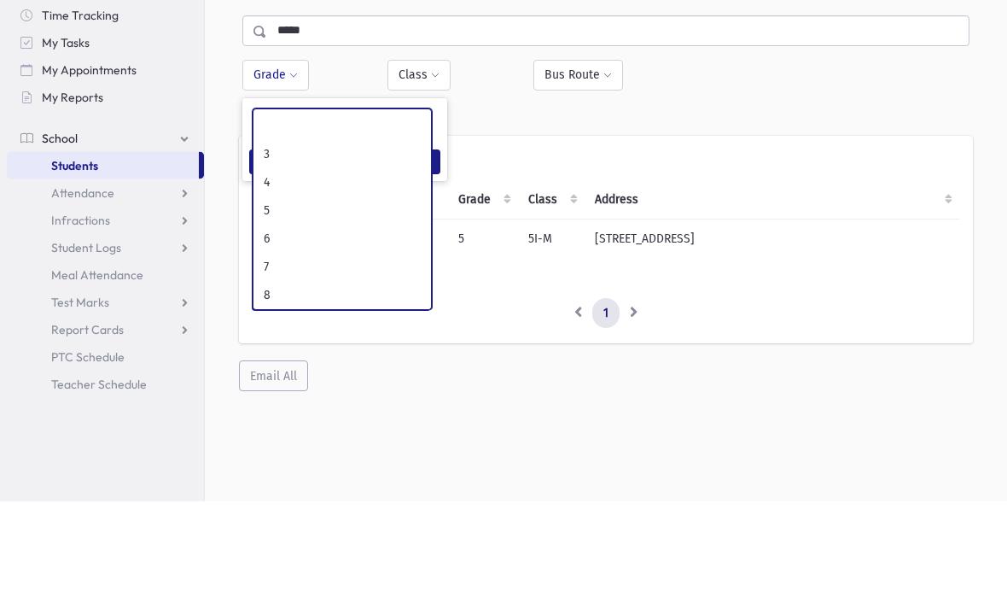
scroll to position [111, 0]
select select "*"
click at [419, 168] on button "Class" at bounding box center [419, 183] width 63 height 31
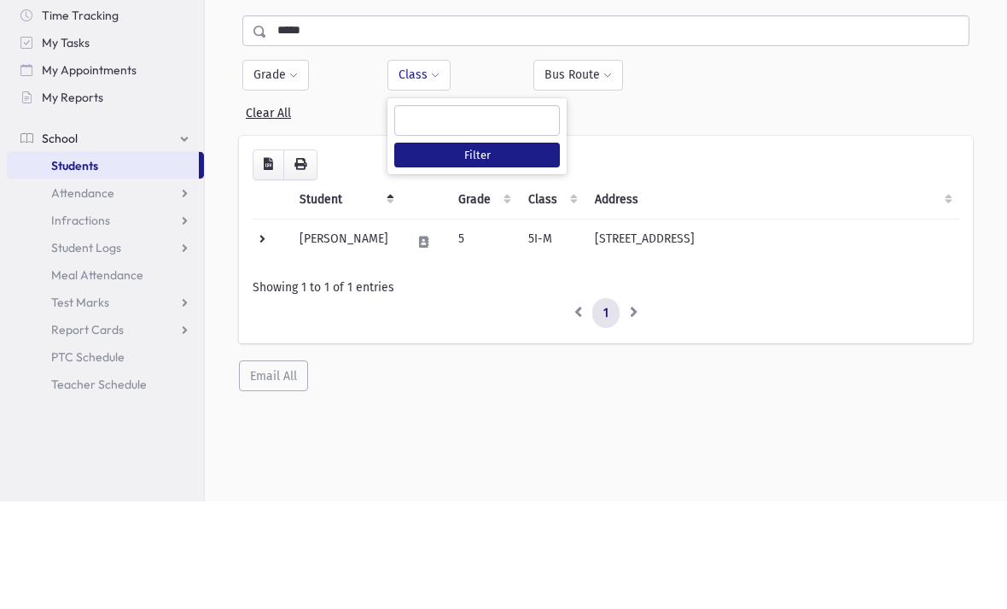
scroll to position [100, 0]
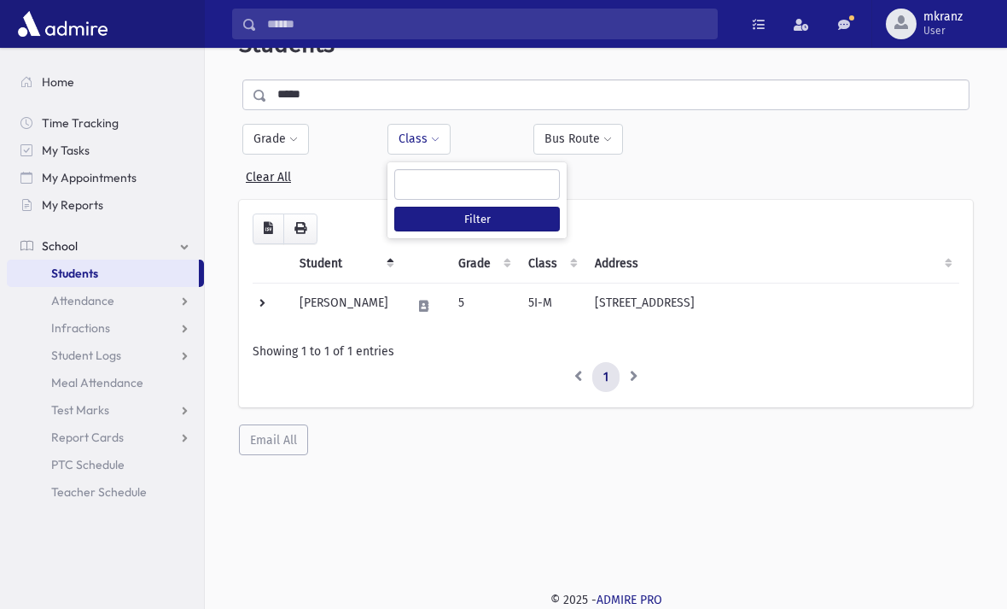
click at [438, 170] on ul at bounding box center [477, 183] width 164 height 26
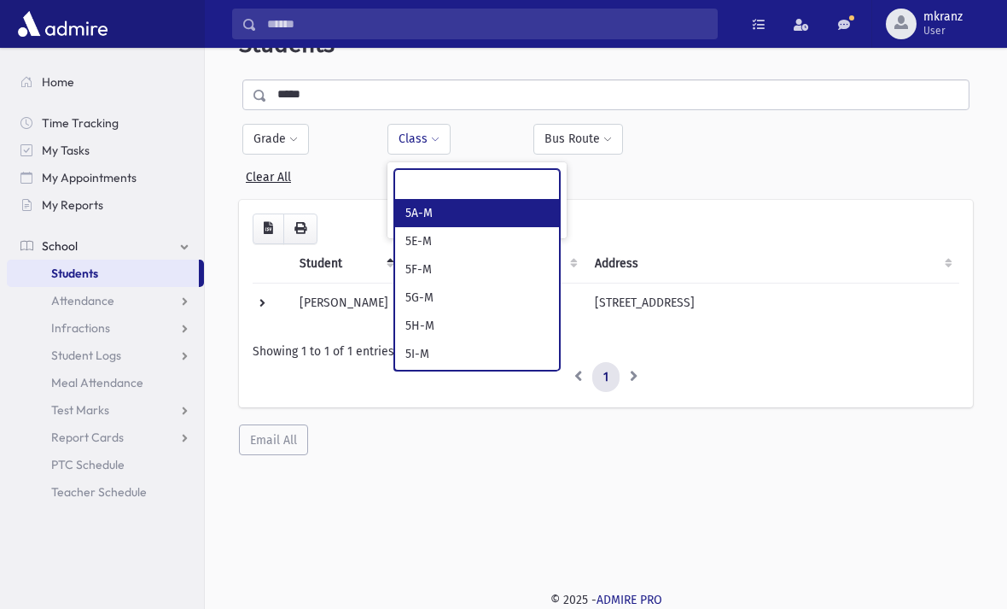
select select "**"
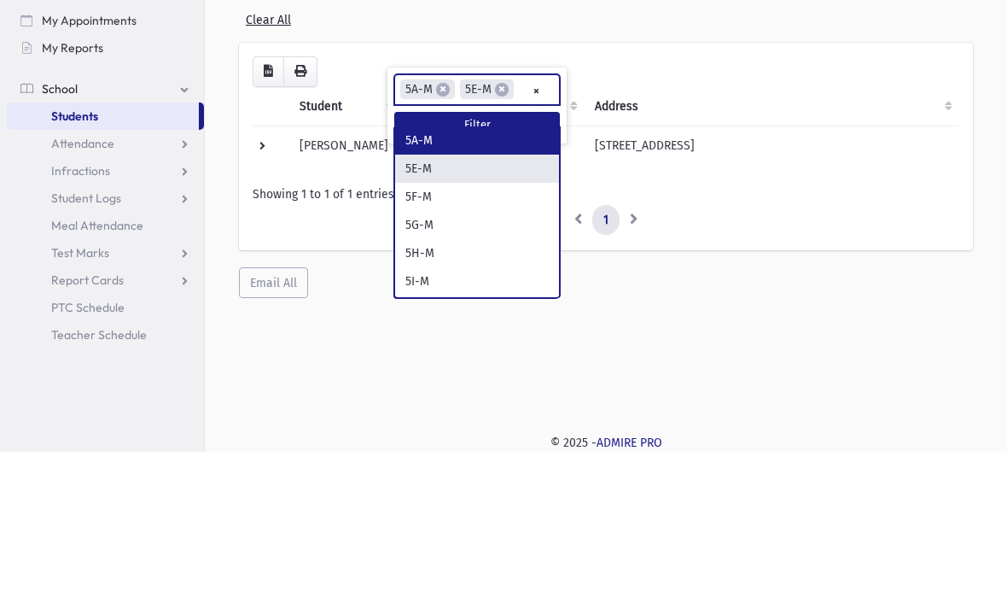
scroll to position [0, 0]
select select
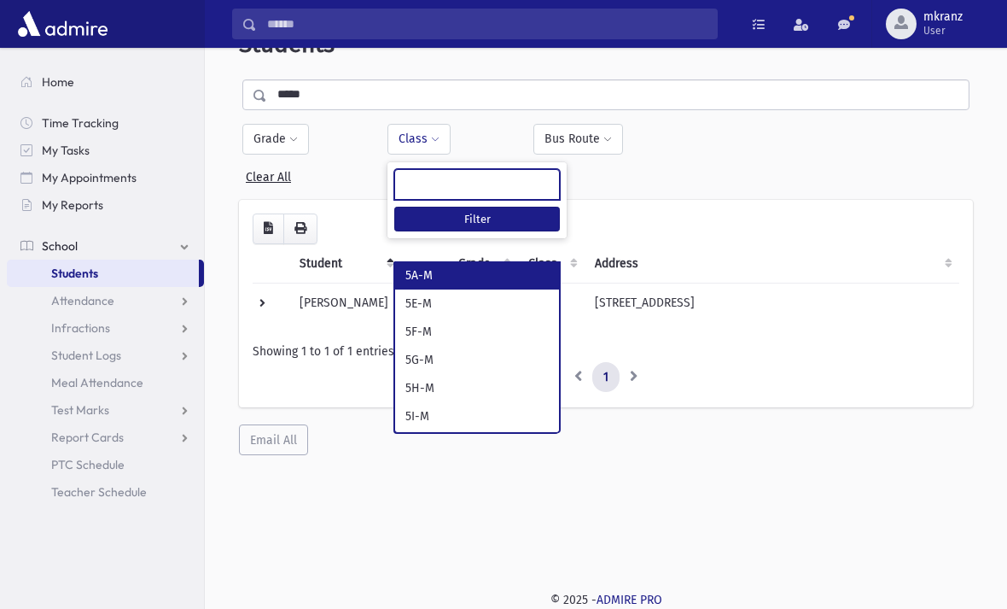
click at [285, 24] on input "Search" at bounding box center [487, 24] width 460 height 31
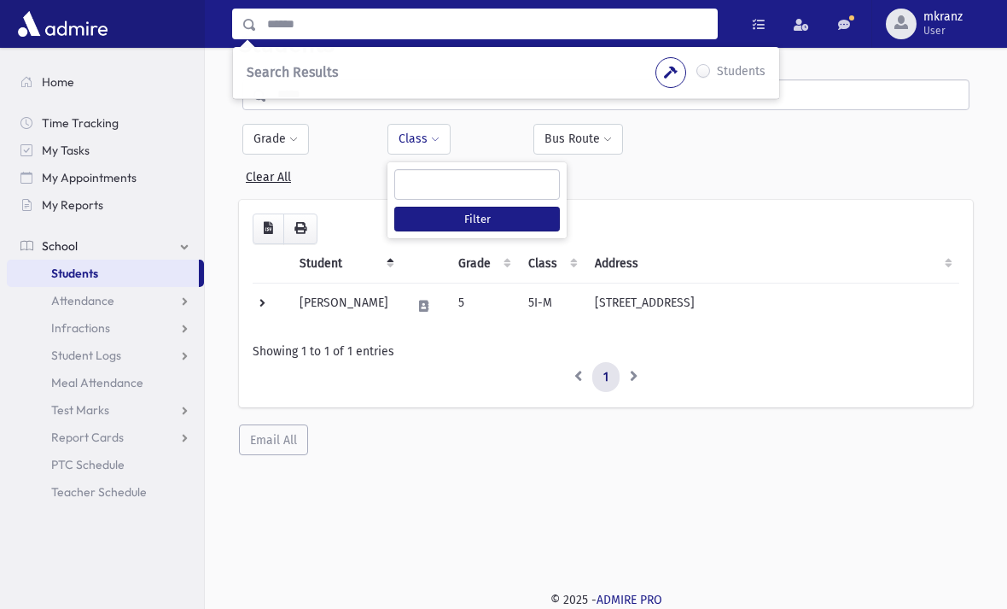
click at [745, 71] on label "Students" at bounding box center [741, 72] width 49 height 20
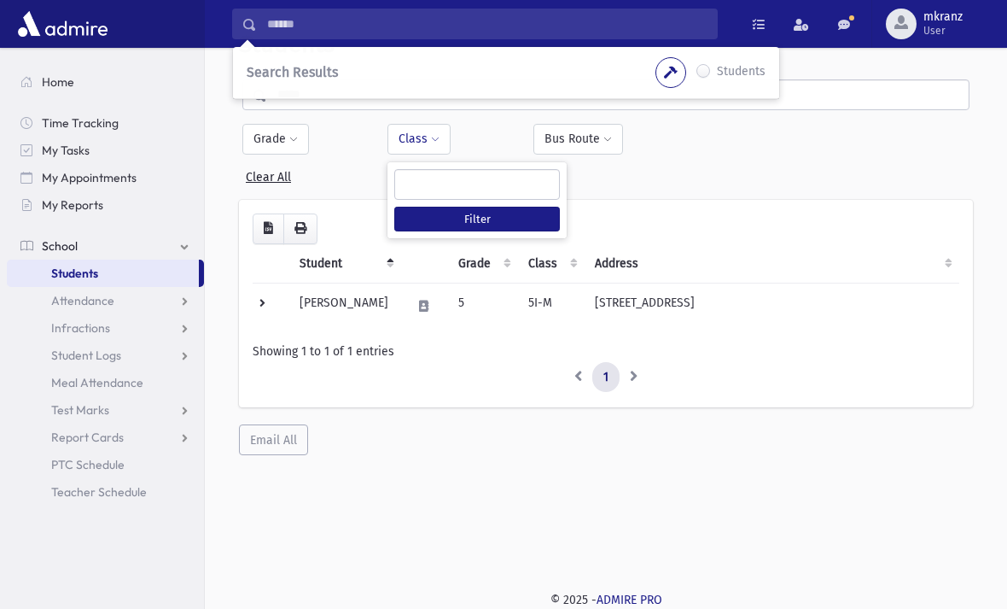
click at [748, 73] on label "Students" at bounding box center [741, 72] width 49 height 20
click at [283, 31] on input "Search" at bounding box center [487, 24] width 460 height 31
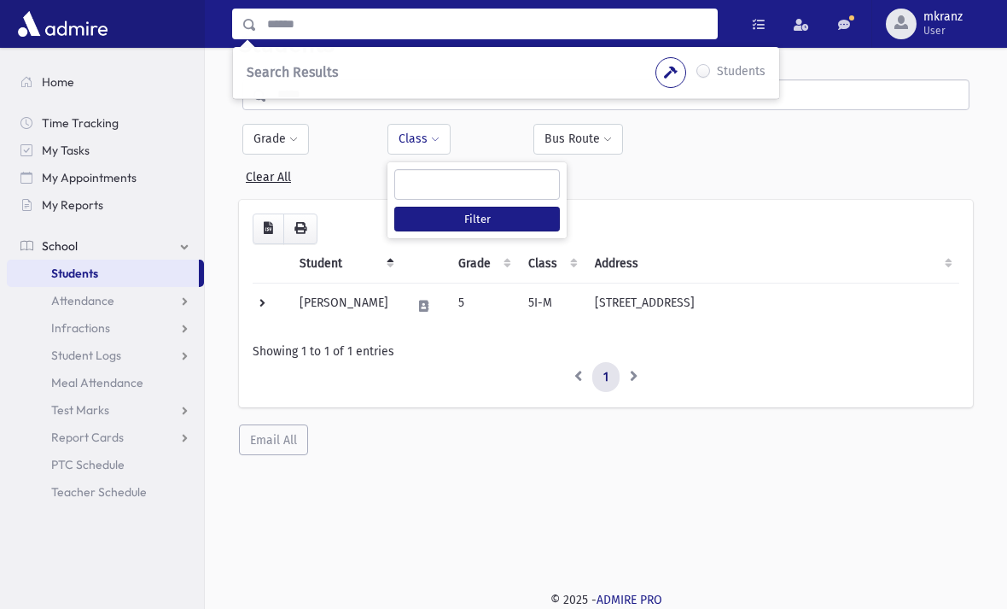
click at [725, 200] on div "Loading... Student Grade Class Address Phone Parents Email Hebrew First Hebrew …" at bounding box center [606, 304] width 734 height 208
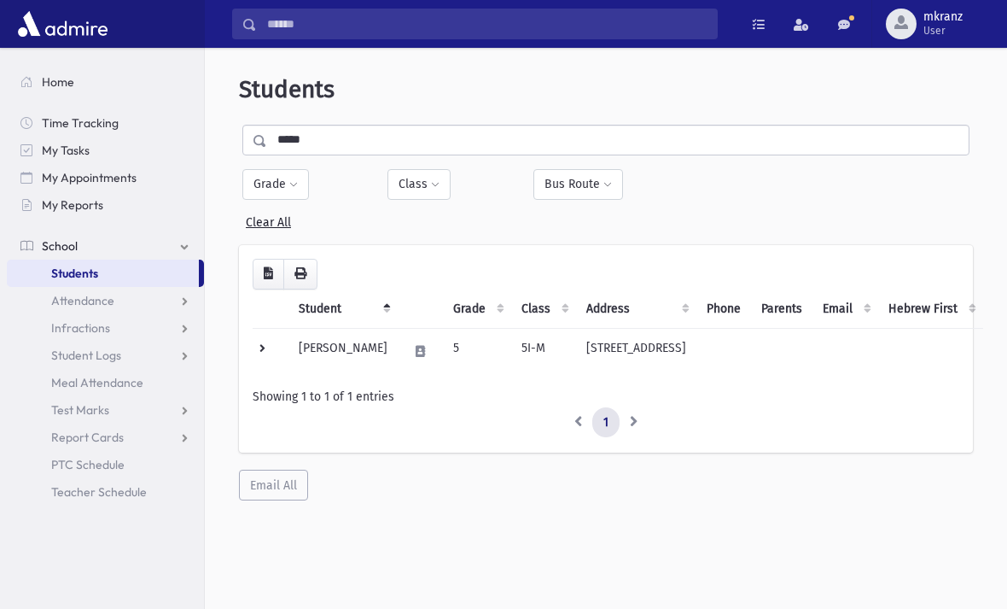
click at [254, 222] on link "Clear All" at bounding box center [268, 218] width 45 height 21
click at [278, 220] on link "Clear All" at bounding box center [268, 218] width 45 height 21
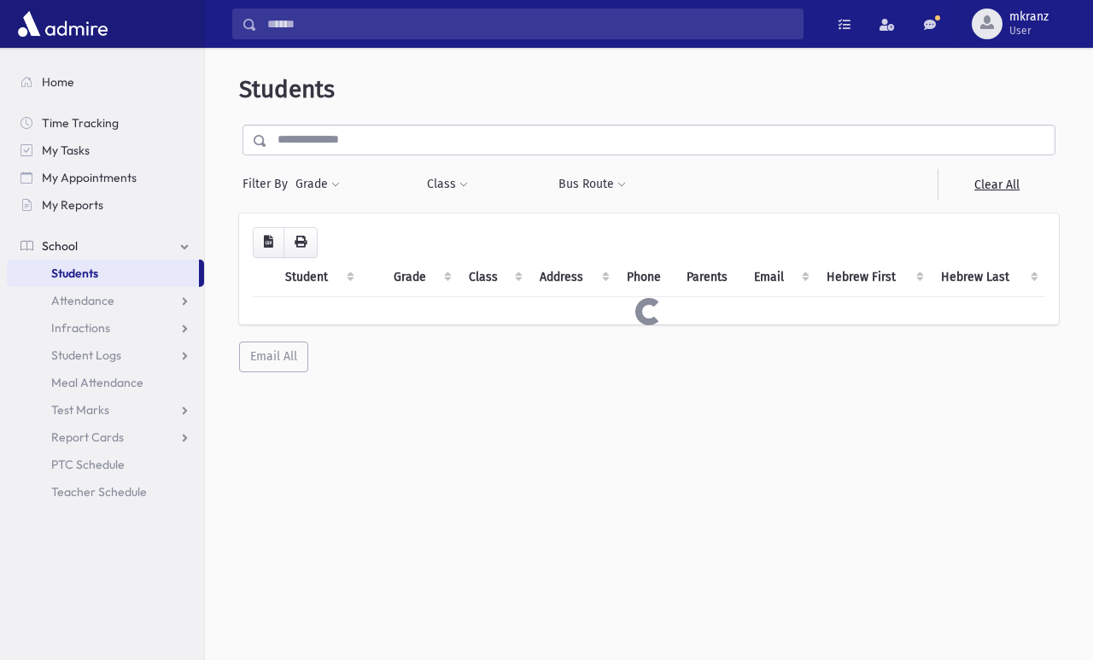
scroll to position [8, 0]
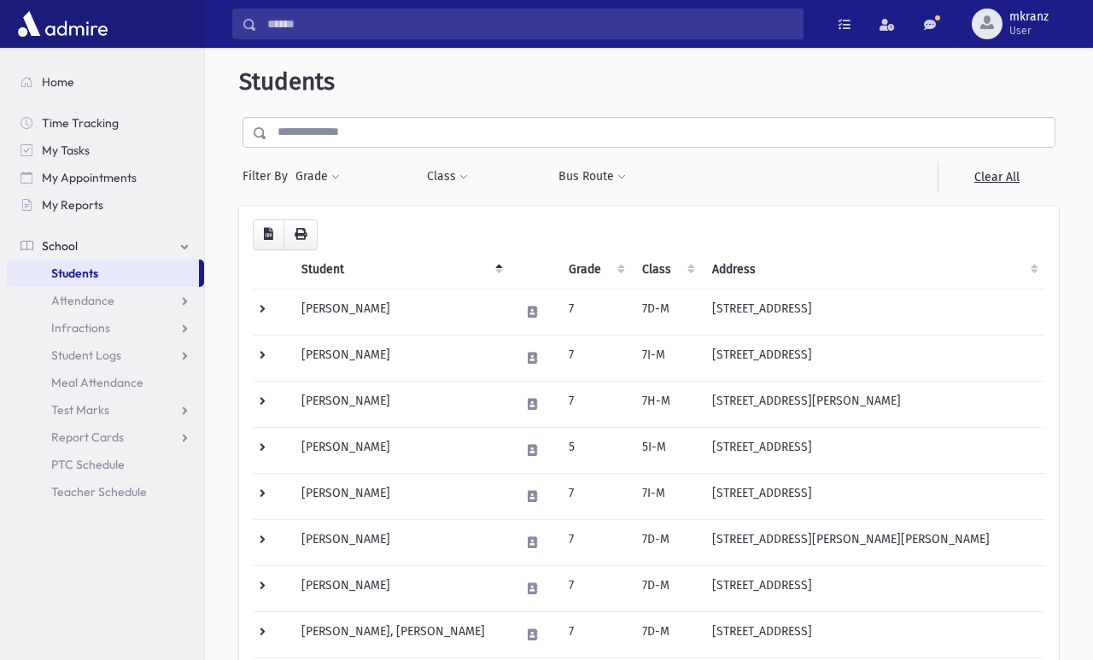
click at [448, 173] on button "Class" at bounding box center [447, 176] width 43 height 31
click at [270, 171] on span "Filter By" at bounding box center [268, 176] width 52 height 18
click at [277, 172] on span "Filter By" at bounding box center [268, 176] width 52 height 18
click at [540, 214] on ul at bounding box center [516, 220] width 164 height 26
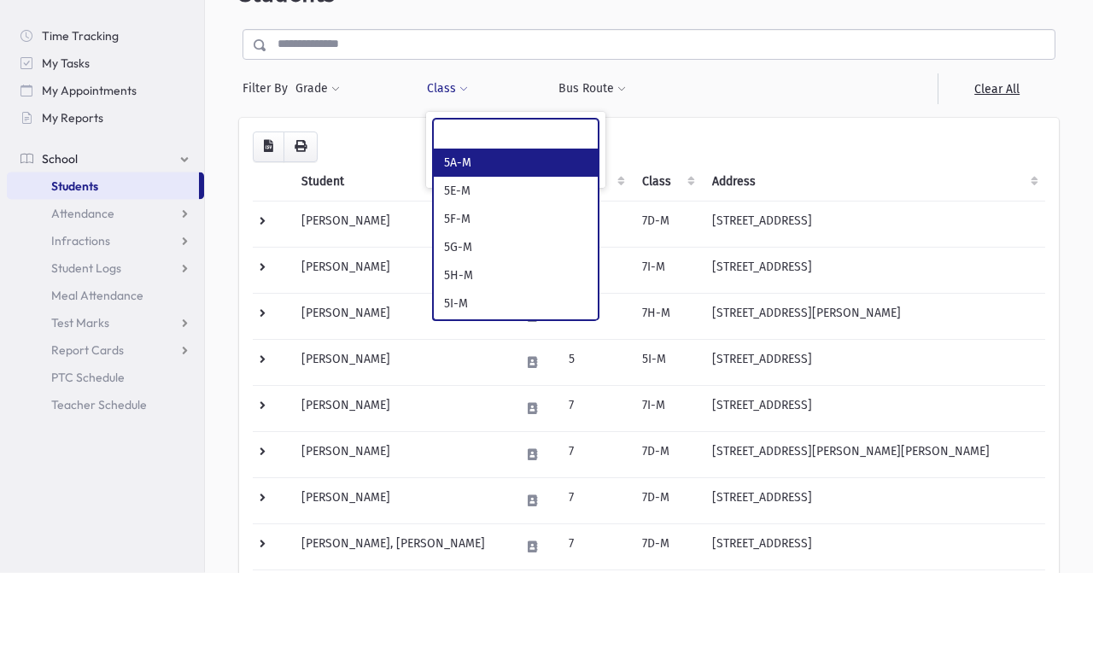
select select "**"
click at [287, 161] on div "Grade * * * * * * * * * * Filter" at bounding box center [351, 176] width 131 height 31
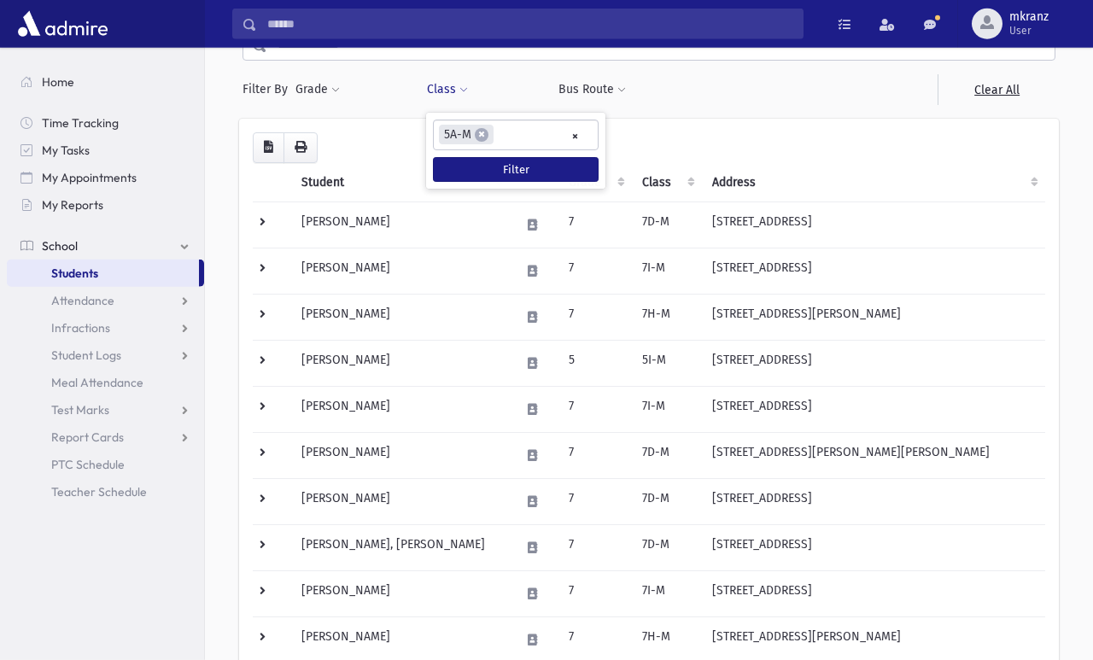
click at [277, 88] on span "Filter By" at bounding box center [268, 89] width 52 height 18
click at [328, 93] on button "Grade" at bounding box center [318, 89] width 46 height 31
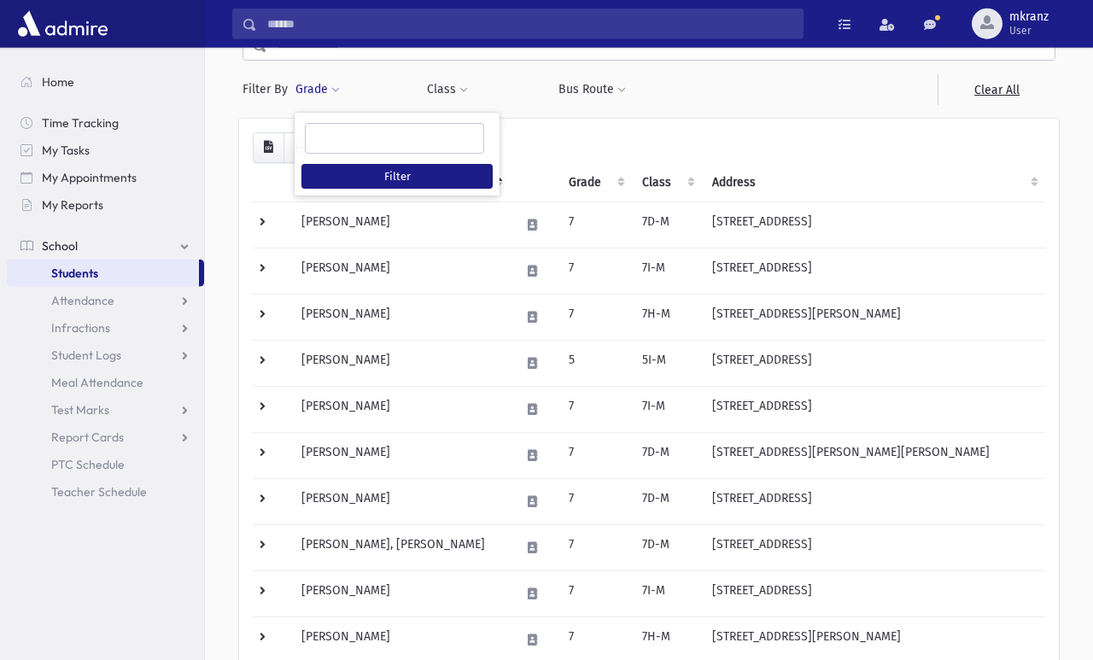
click at [336, 138] on ul at bounding box center [395, 137] width 178 height 26
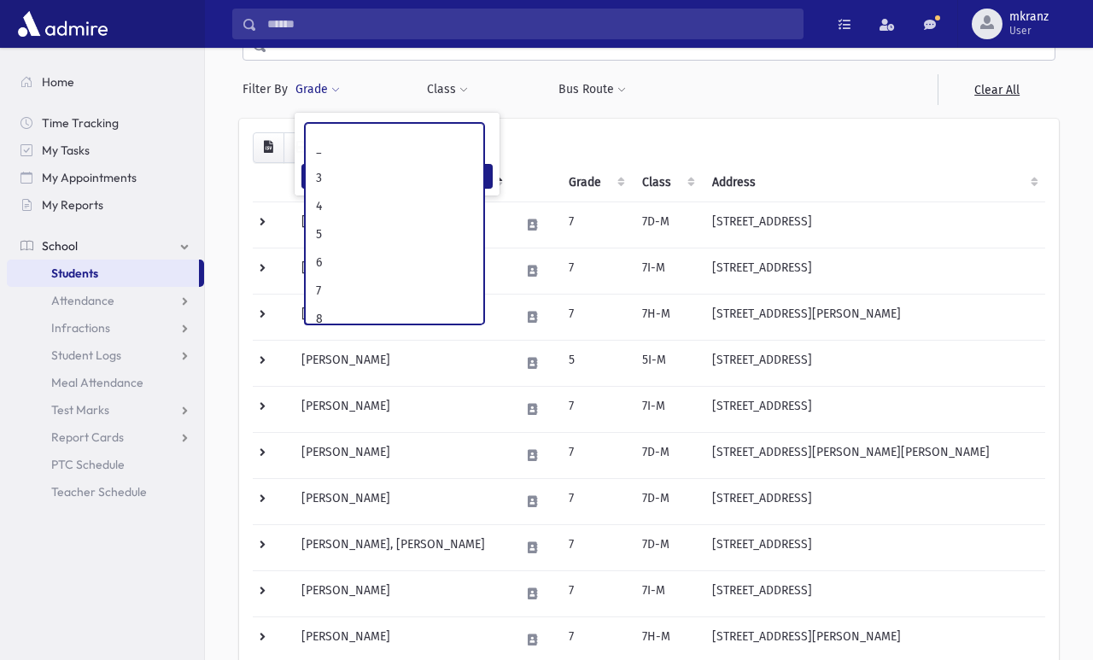
scroll to position [107, 0]
select select "*"
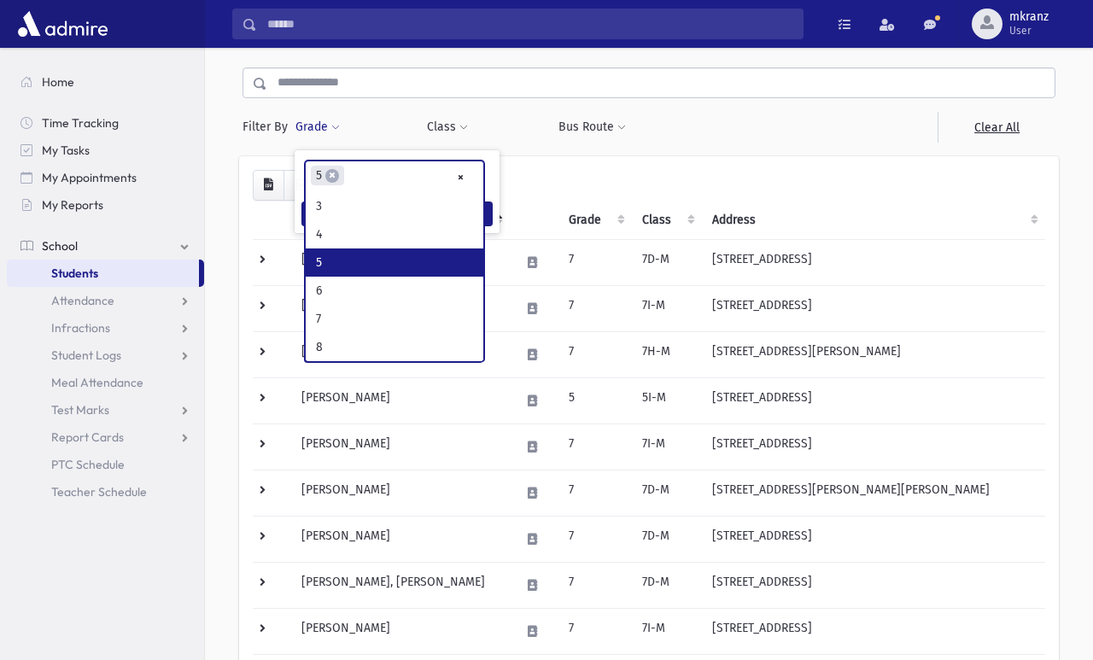
scroll to position [0, 0]
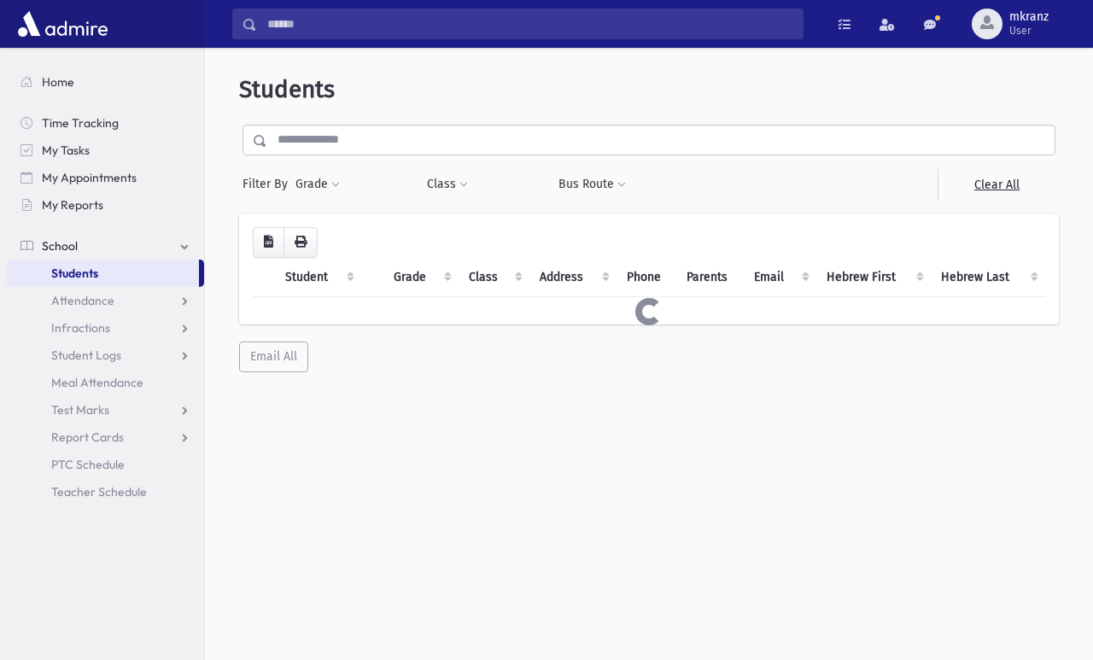
scroll to position [90, 0]
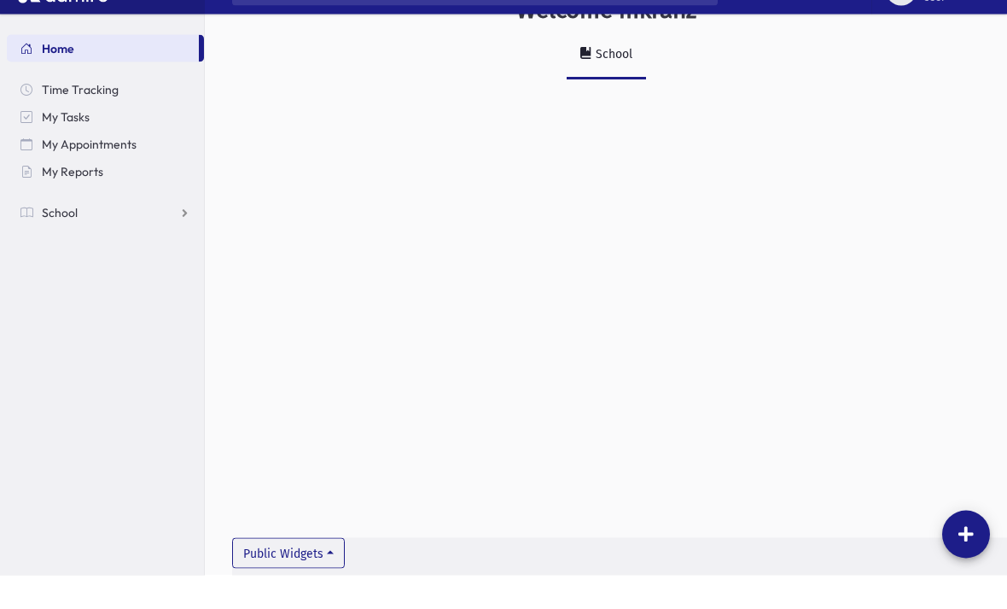
scroll to position [38, 0]
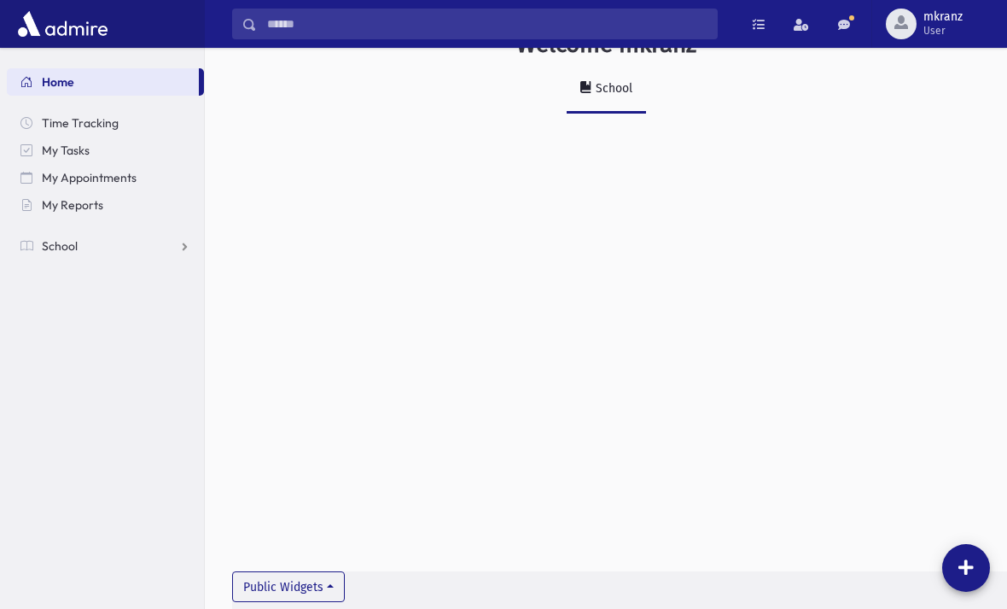
click at [971, 576] on icon at bounding box center [966, 567] width 15 height 17
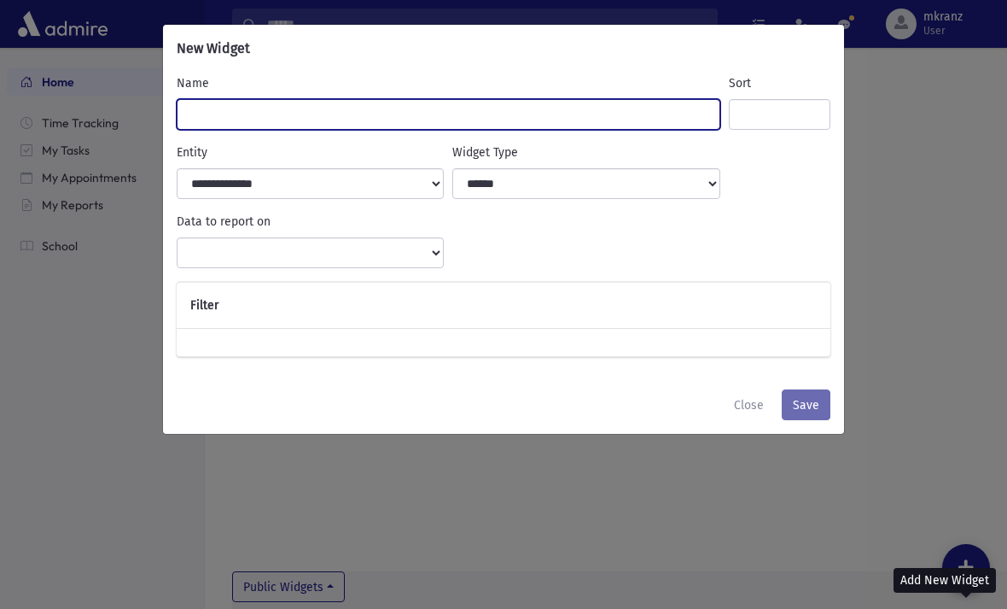
click at [217, 108] on input "Name" at bounding box center [449, 114] width 544 height 31
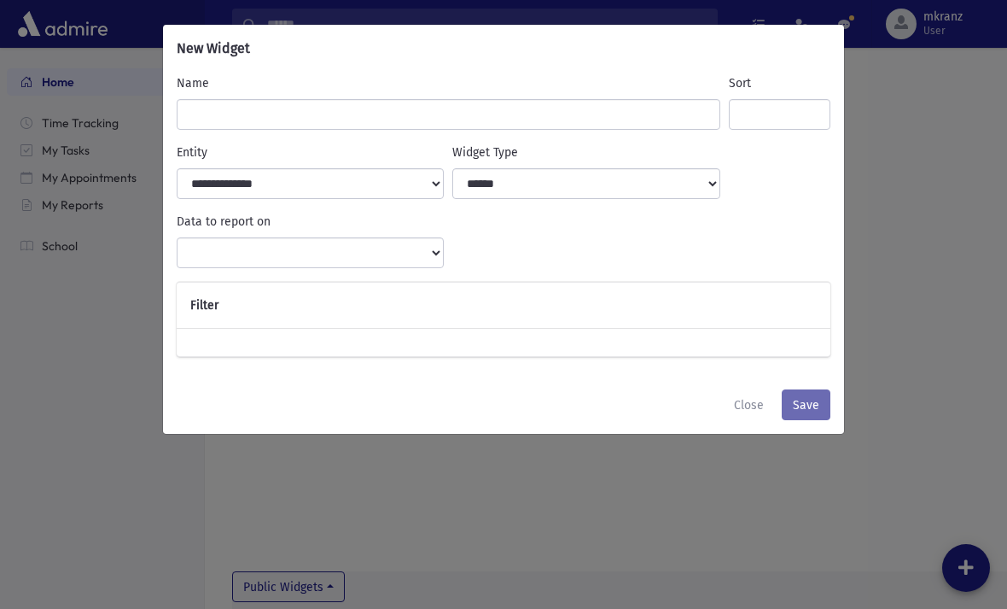
click at [203, 44] on h6 "New Widget" at bounding box center [213, 48] width 73 height 20
click at [194, 42] on h6 "New Widget" at bounding box center [213, 48] width 73 height 20
click at [877, 493] on div "**********" at bounding box center [503, 304] width 1007 height 609
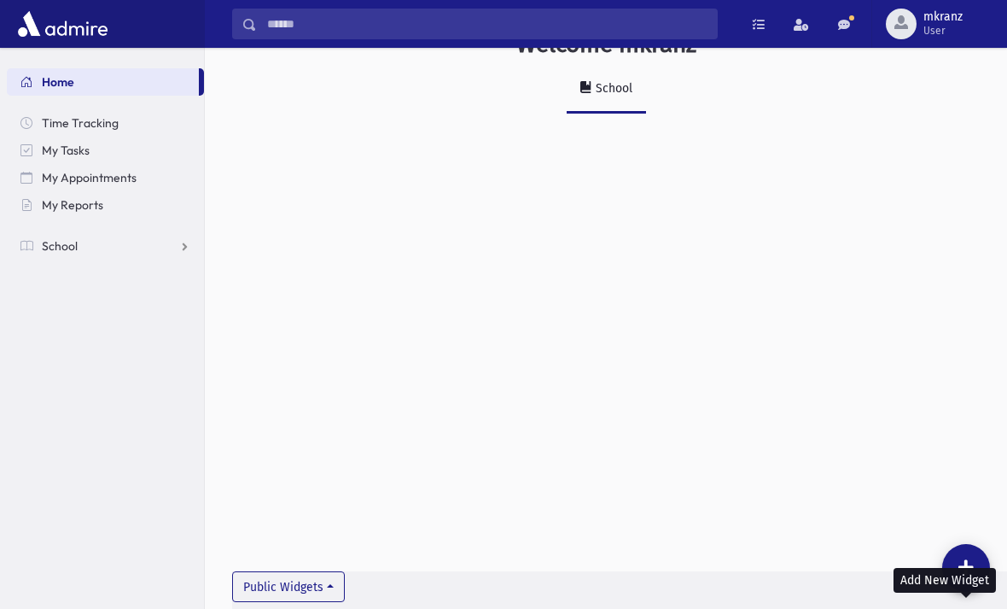
click at [944, 20] on span "mkranz" at bounding box center [943, 17] width 39 height 14
click at [976, 137] on link "Classroom Mode" at bounding box center [933, 142] width 137 height 32
